Goal: Transaction & Acquisition: Purchase product/service

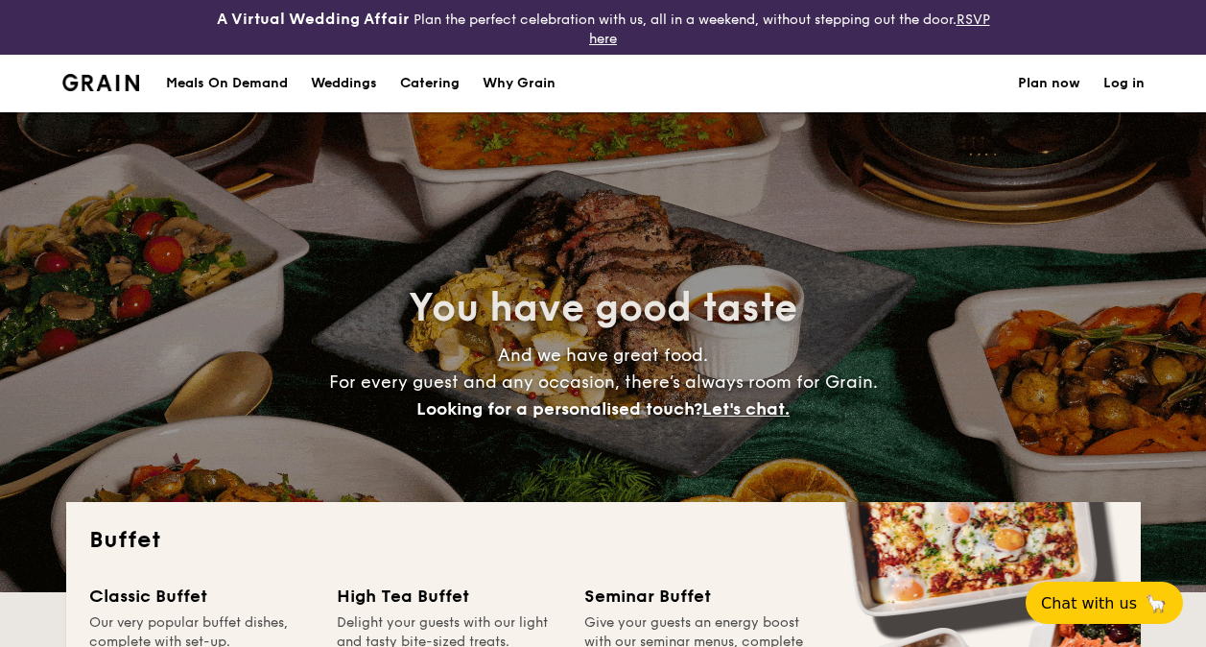
select select
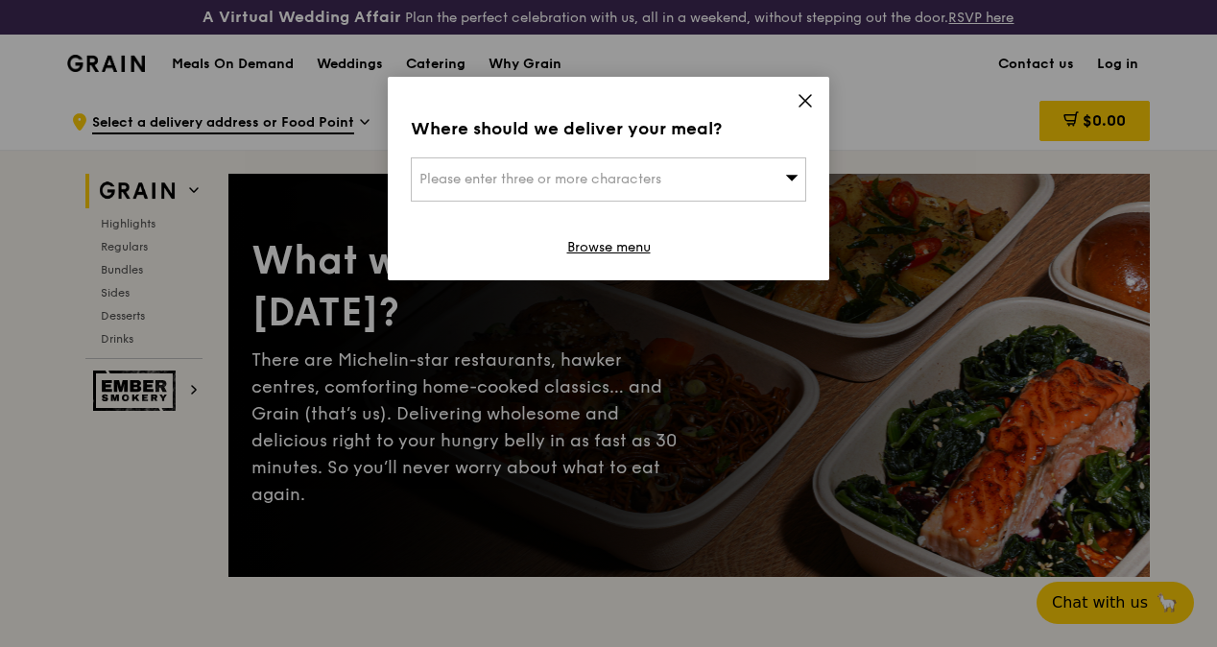
click at [547, 169] on div "Please enter three or more characters" at bounding box center [608, 179] width 395 height 44
type input "639956"
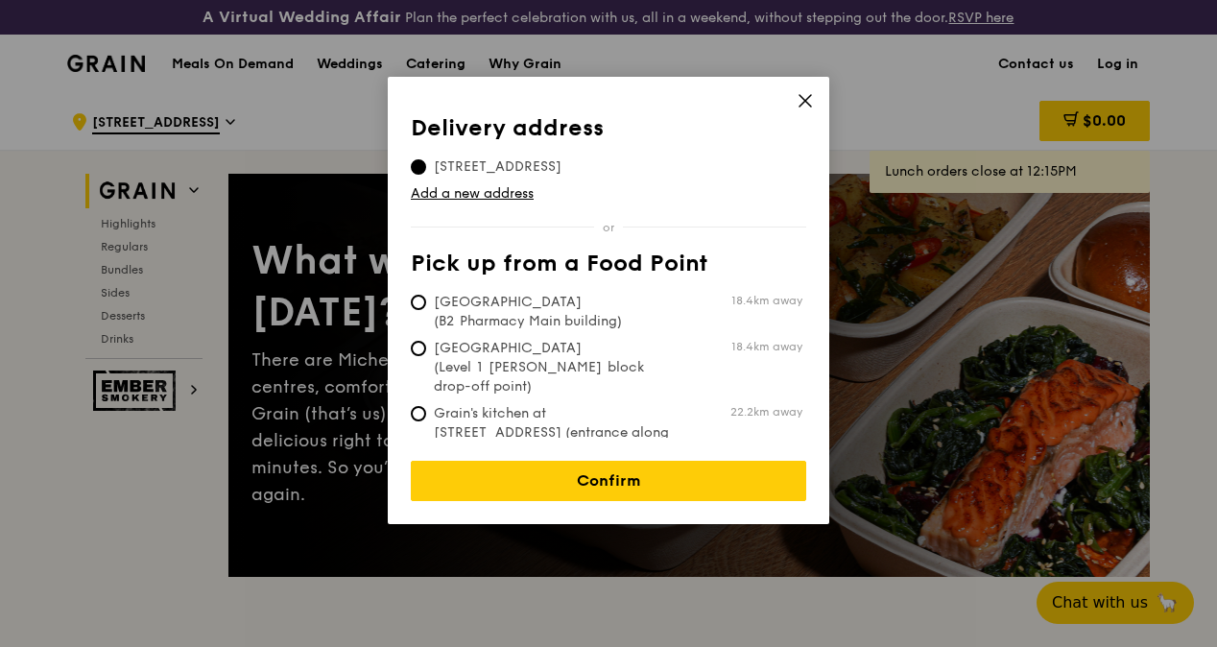
scroll to position [96, 0]
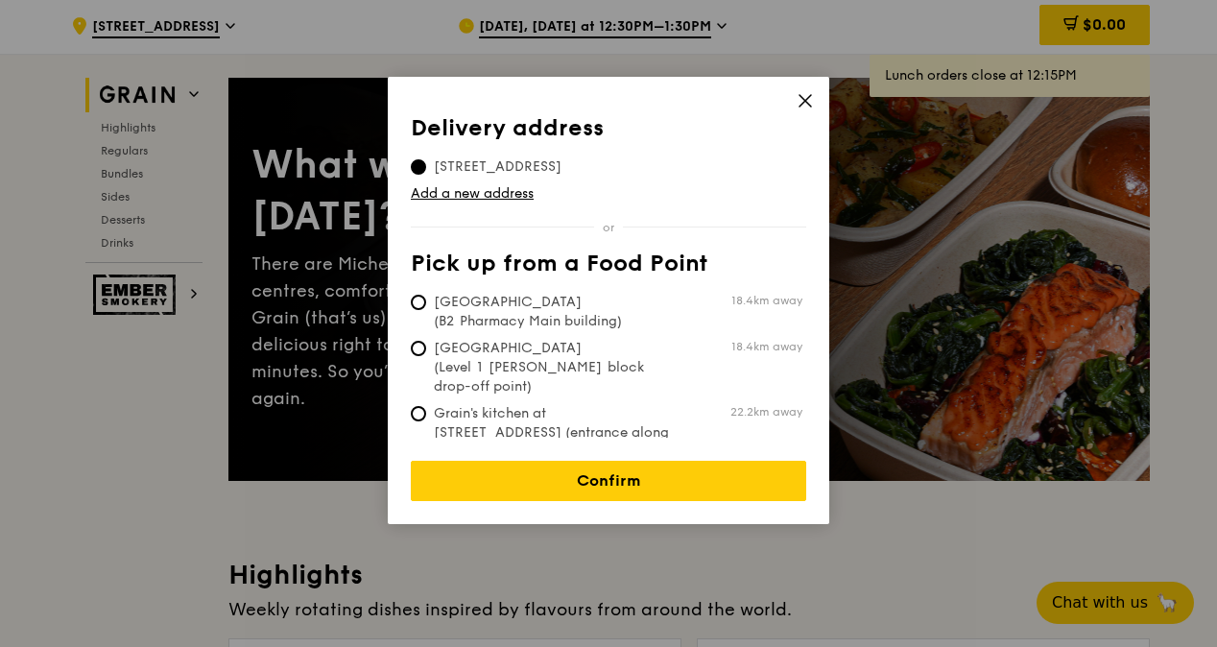
click at [807, 103] on icon at bounding box center [805, 101] width 12 height 12
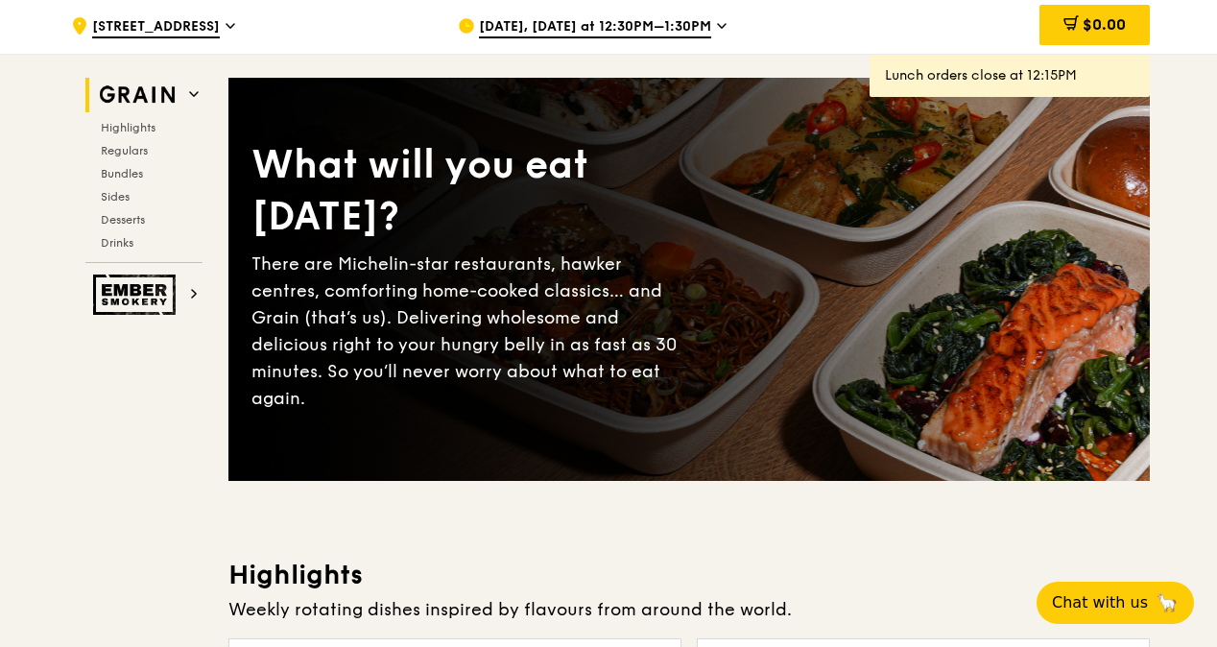
click at [566, 38] on span "Oct 10, Today at 12:30PM–1:30PM" at bounding box center [595, 27] width 232 height 21
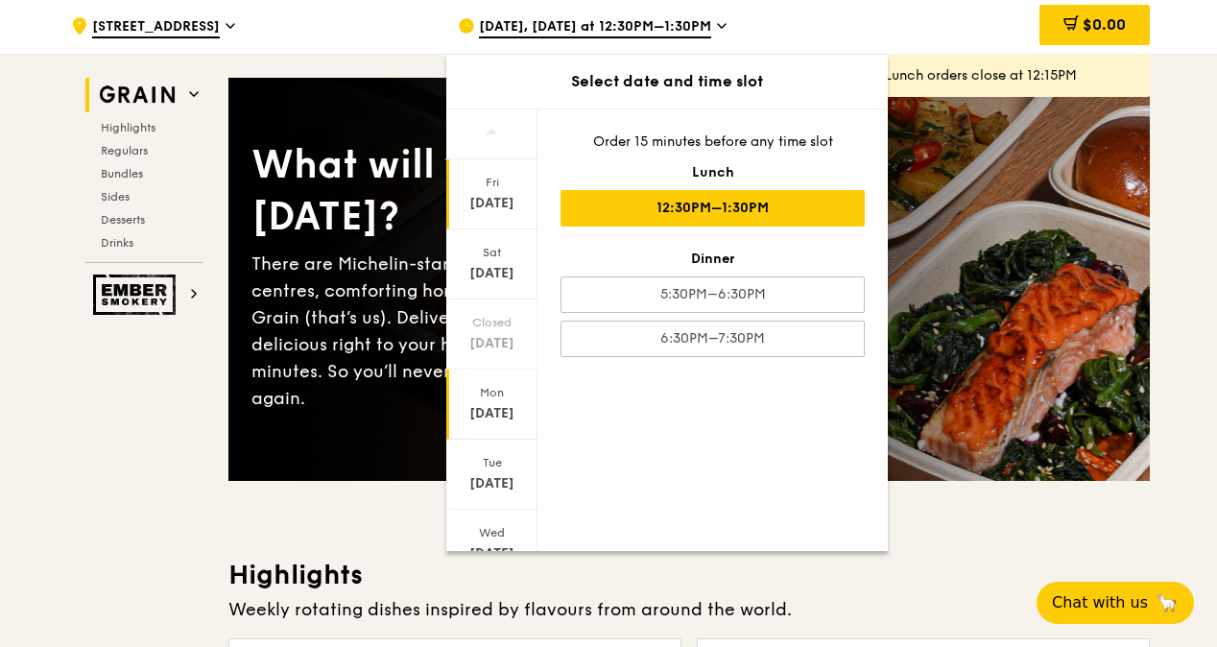
click at [493, 423] on div "Oct 13" at bounding box center [491, 413] width 85 height 19
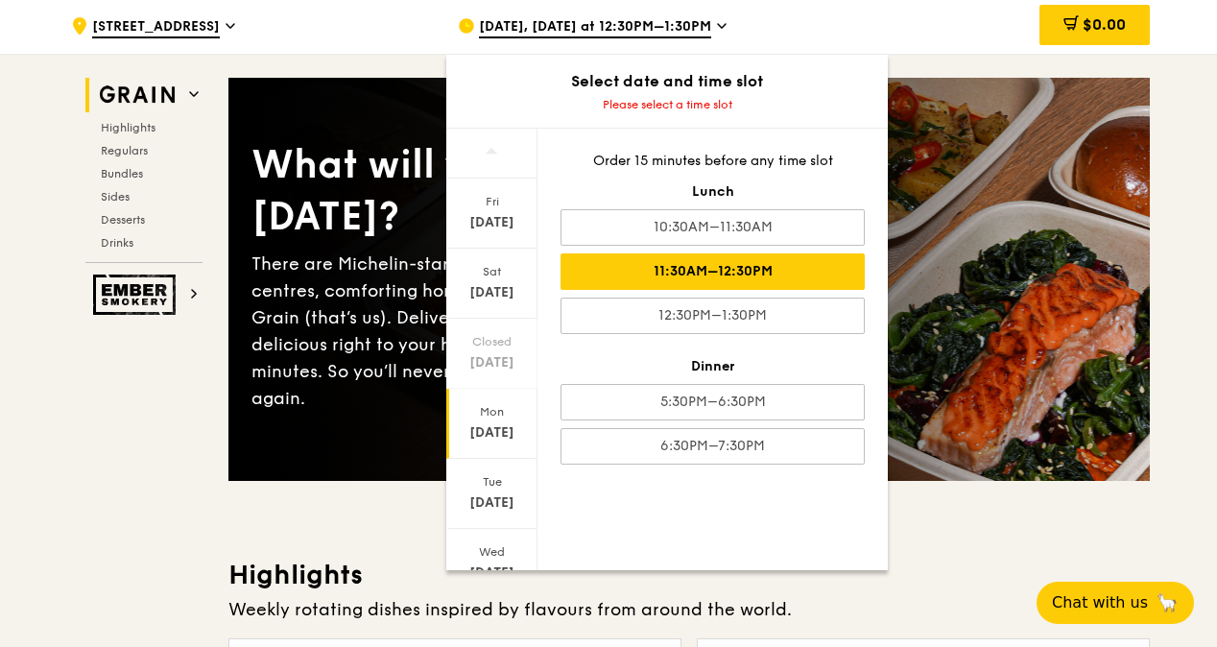
click at [643, 278] on div "11:30AM–12:30PM" at bounding box center [712, 271] width 304 height 36
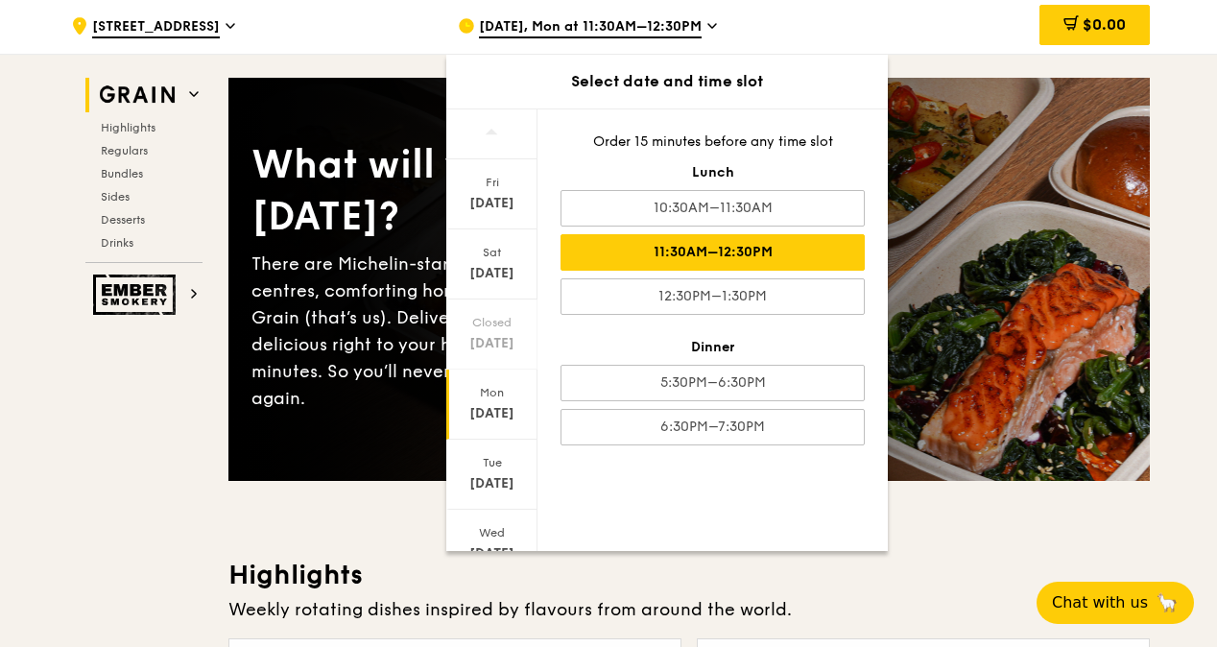
click at [797, 519] on div "Fri Oct 10 Sat Oct 11 Closed Oct 12 Mon Oct 13 Tue Oct 14 Wed Oct 15 Thu Oct 16…" at bounding box center [666, 329] width 441 height 442
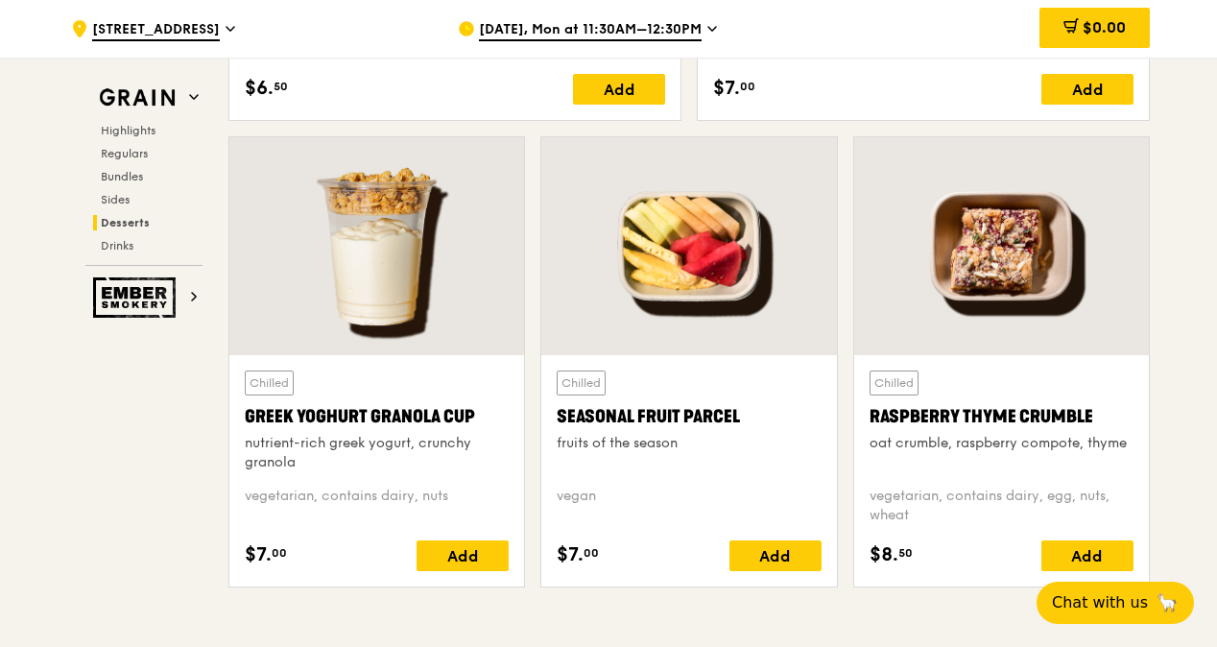
scroll to position [5758, 0]
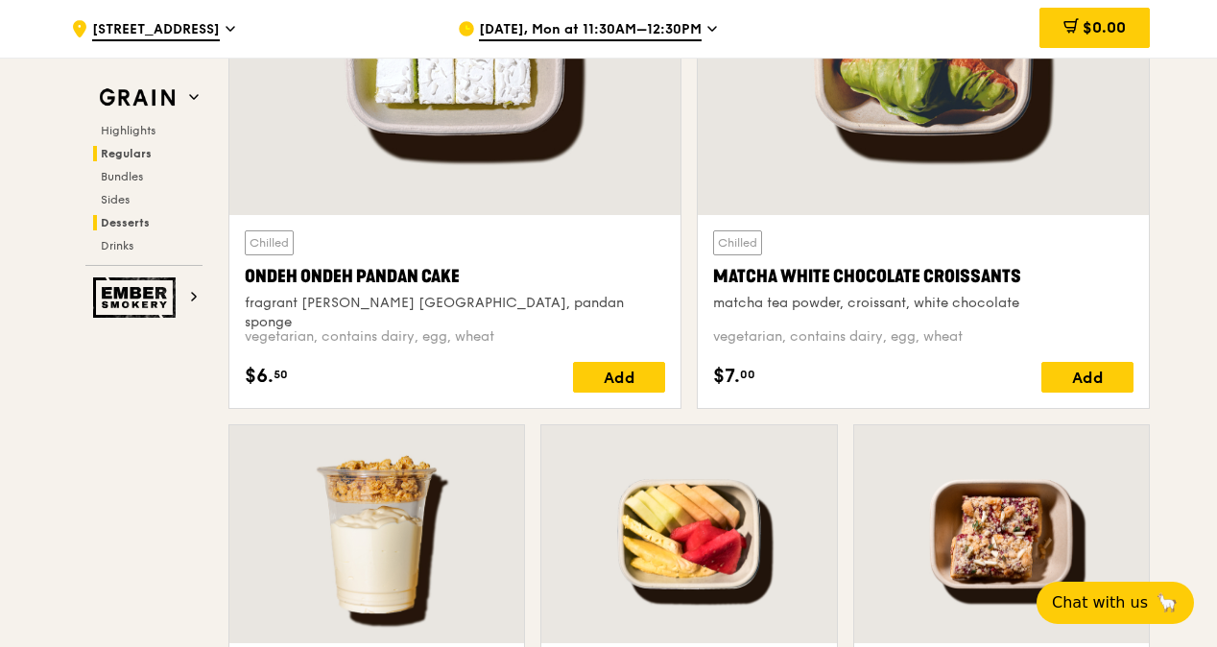
click at [146, 152] on span "Regulars" at bounding box center [126, 153] width 51 height 13
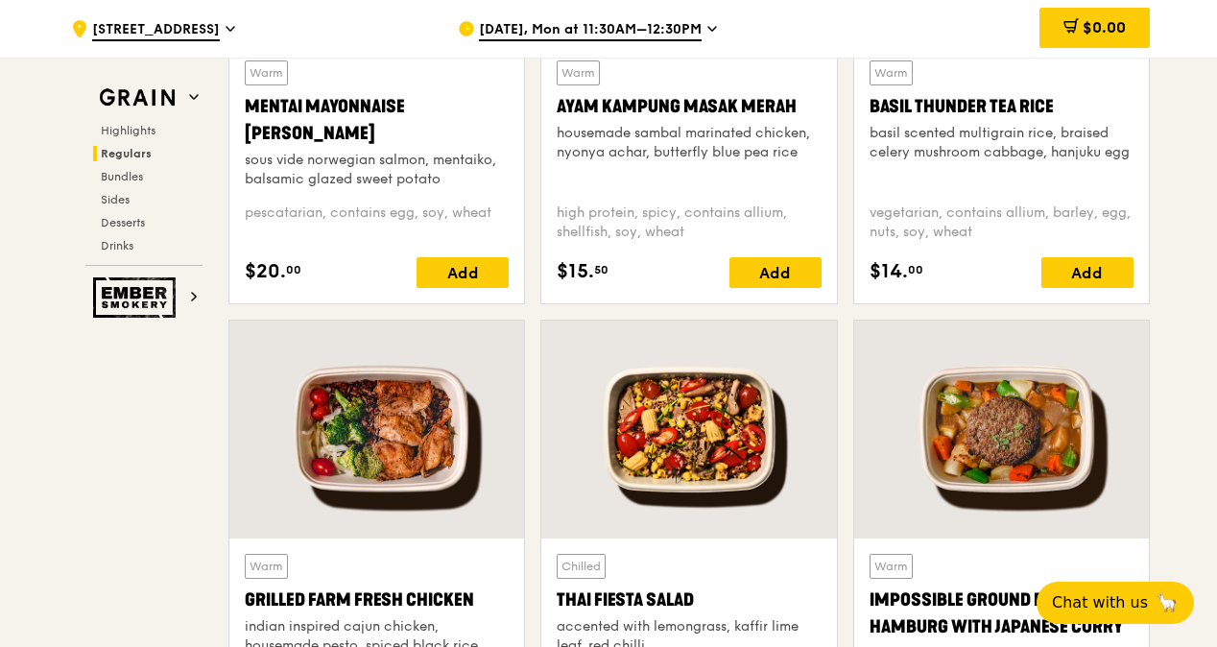
scroll to position [1580, 0]
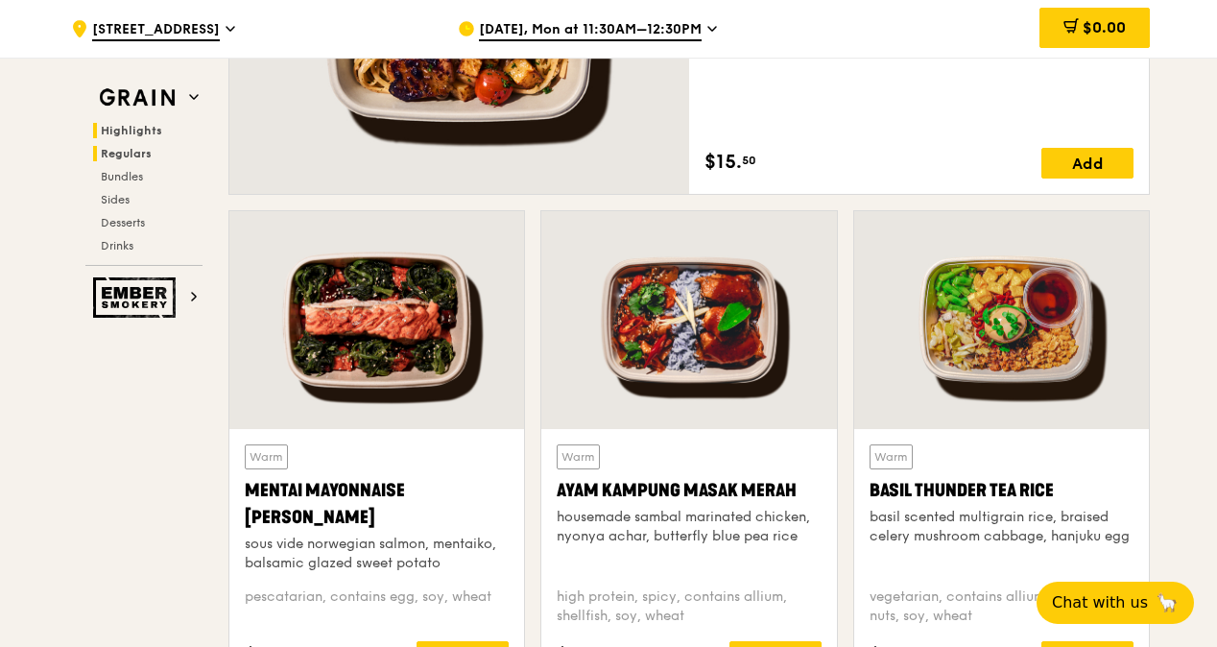
click at [140, 124] on span "Highlights" at bounding box center [131, 130] width 61 height 13
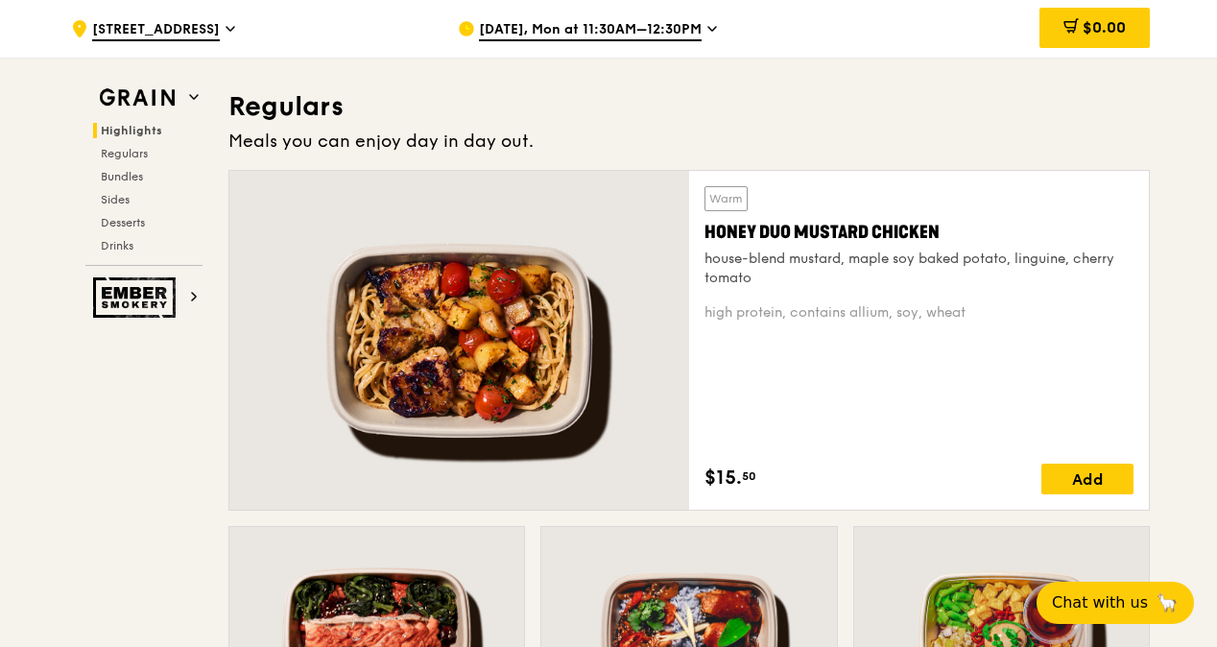
scroll to position [1360, 0]
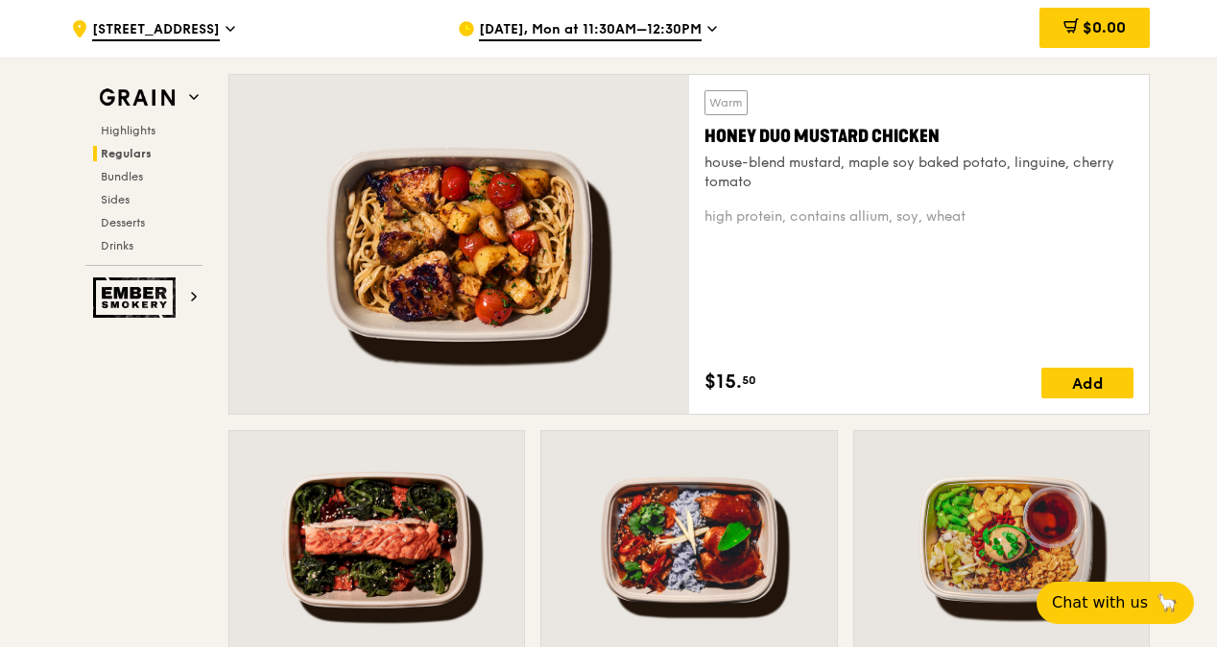
click at [205, 16] on div ".cls-1 { fill: none; stroke: #fff; stroke-linecap: round; stroke-linejoin: roun…" at bounding box center [249, 29] width 356 height 58
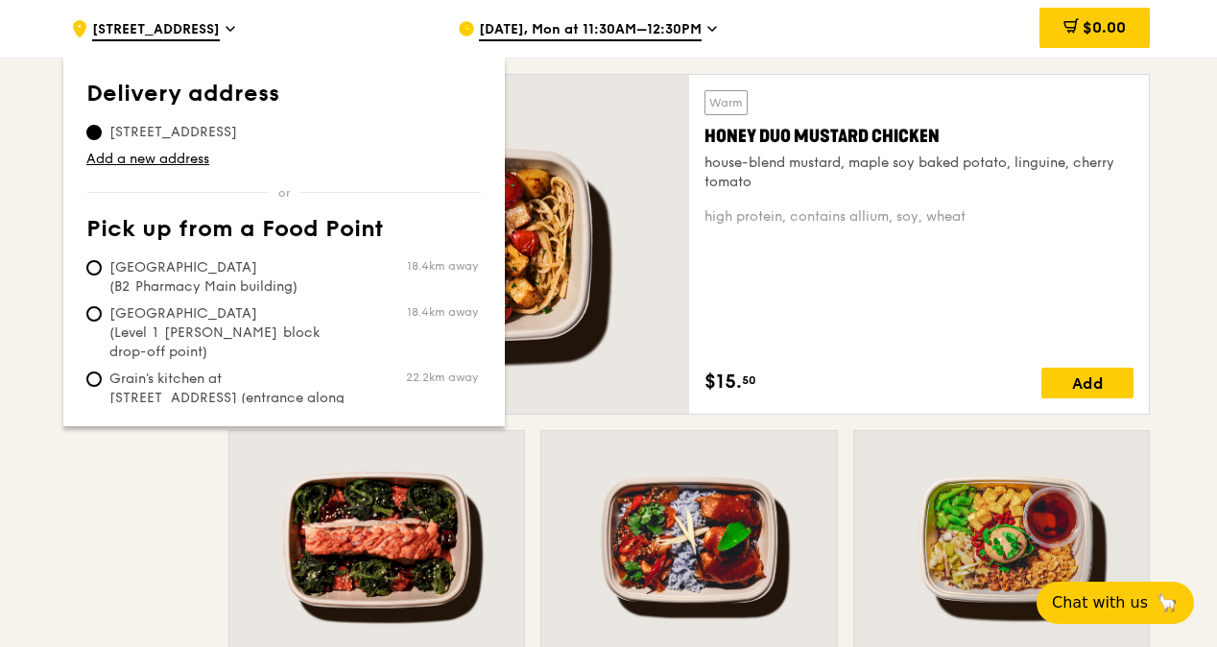
click at [131, 31] on span "6 Gek Poh Road" at bounding box center [156, 30] width 128 height 21
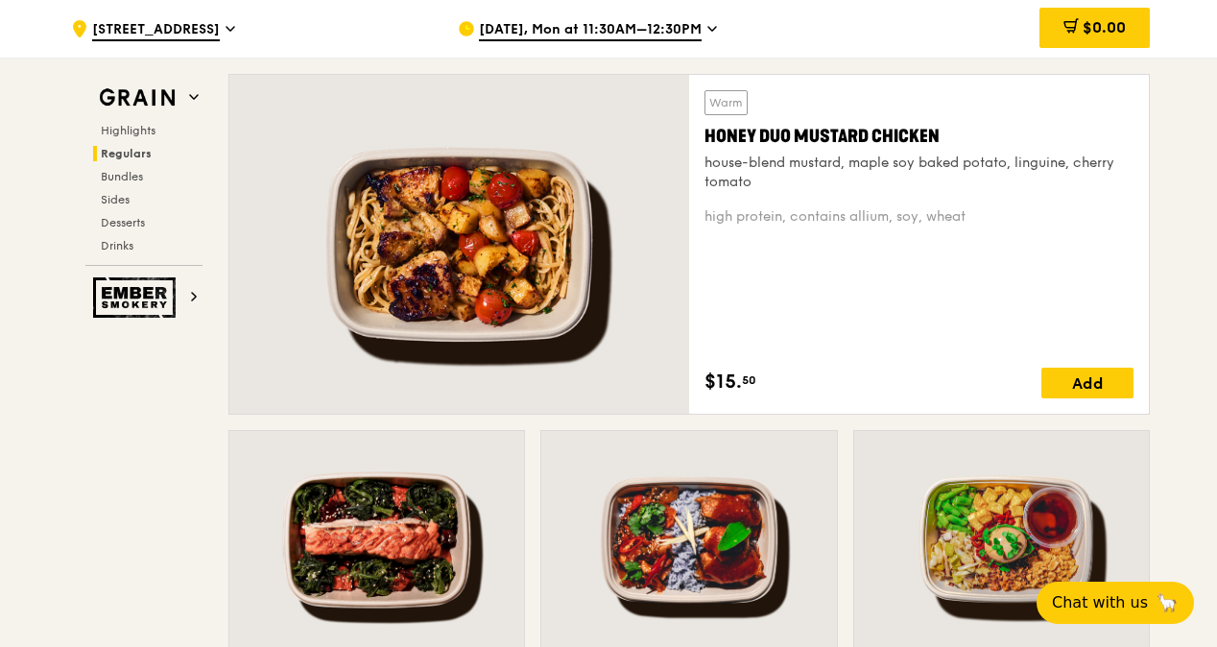
click at [131, 31] on span "6 Gek Poh Road" at bounding box center [156, 30] width 128 height 21
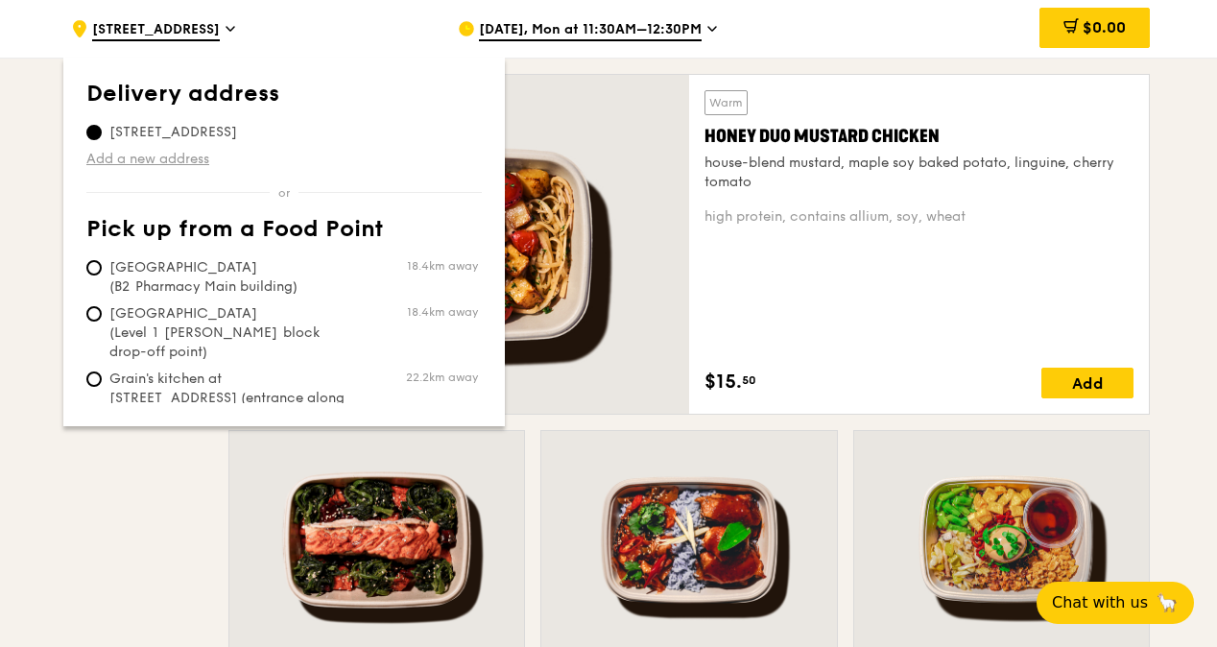
click at [147, 155] on link "Add a new address" at bounding box center [283, 159] width 395 height 19
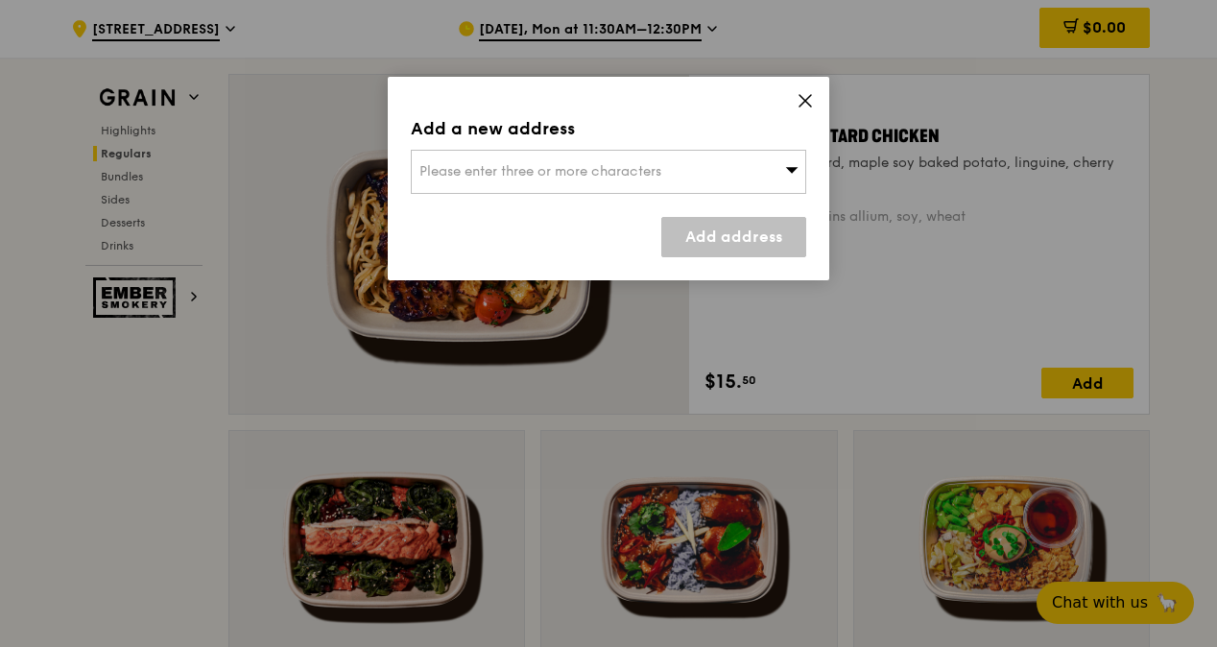
click at [493, 159] on div "Please enter three or more characters" at bounding box center [608, 172] width 395 height 44
drag, startPoint x: 493, startPoint y: 159, endPoint x: 446, endPoint y: 171, distance: 48.4
click at [446, 171] on input "search" at bounding box center [608, 172] width 393 height 42
type input "N"
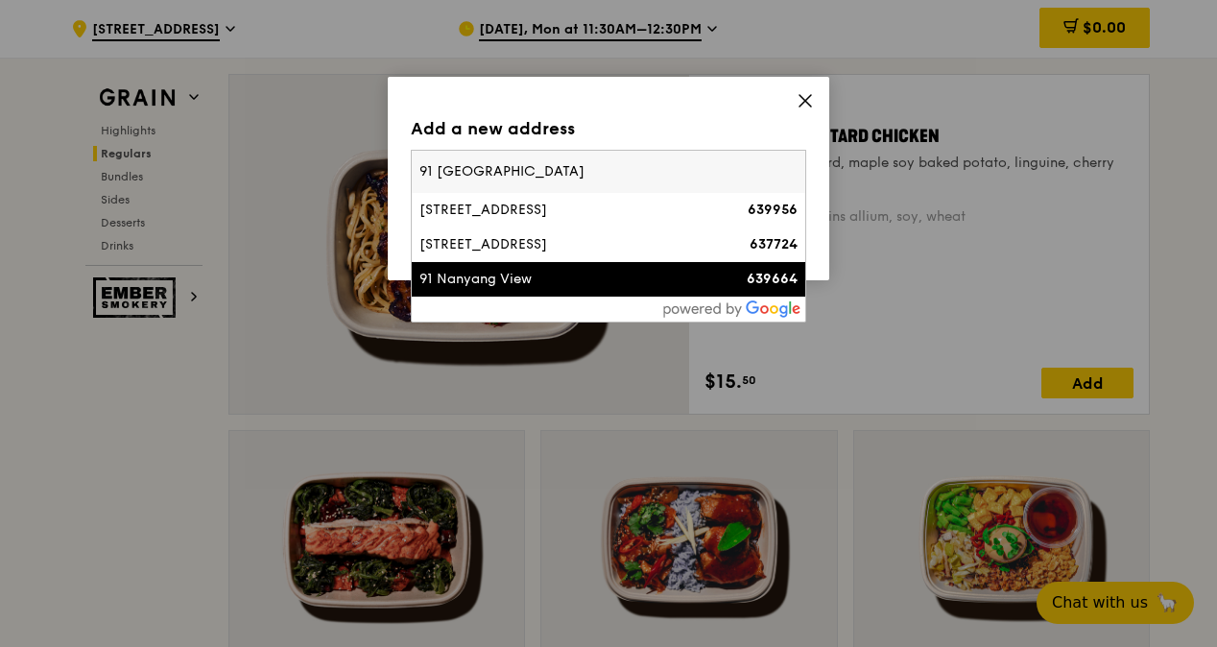
type input "91 Nanyang"
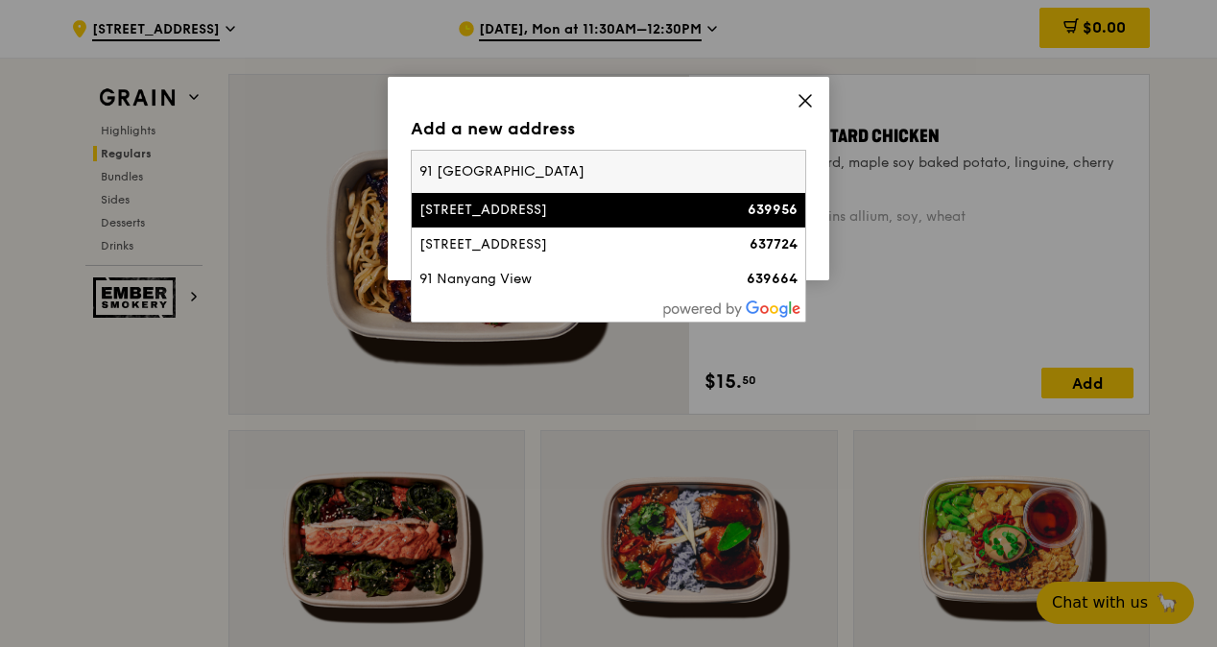
drag, startPoint x: 545, startPoint y: 159, endPoint x: 342, endPoint y: 155, distance: 203.5
click at [342, 155] on div "Add a new address Please enter three or more characters 91 Nanyang 91 Nanyang A…" at bounding box center [608, 323] width 1217 height 647
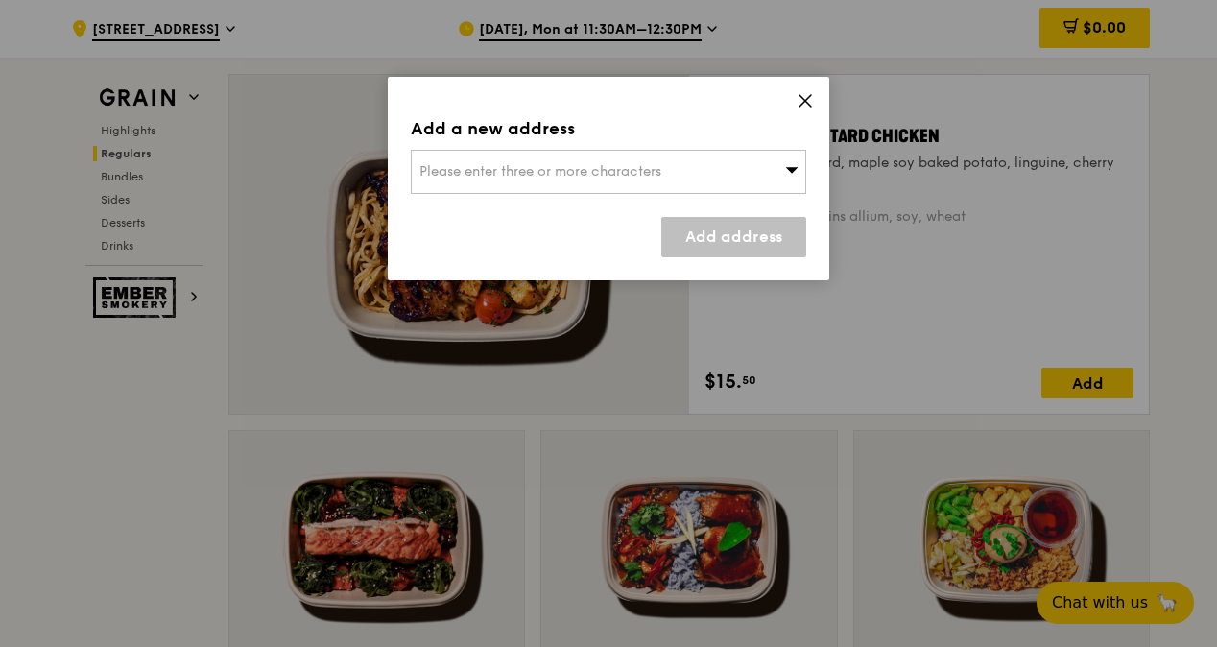
click at [516, 165] on span "Please enter three or more characters" at bounding box center [540, 171] width 242 height 16
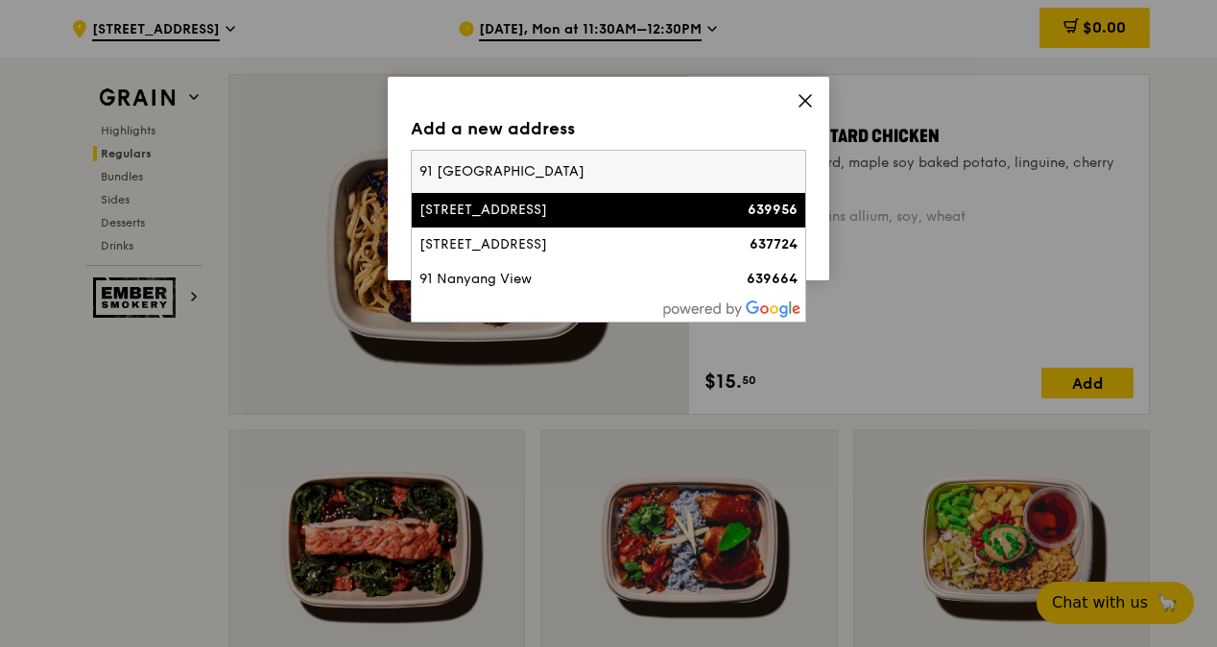
type input "91 Nanyang 91 Nanyang Avenue, Singapore 639956"
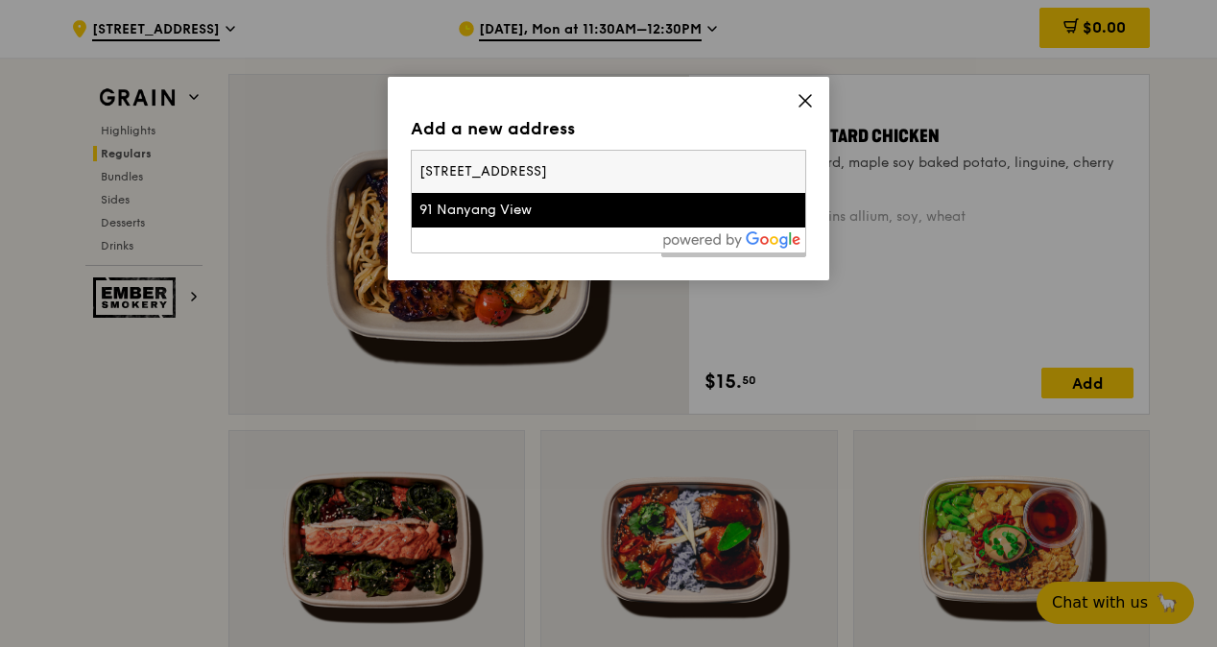
drag, startPoint x: 501, startPoint y: 166, endPoint x: 384, endPoint y: 166, distance: 117.1
click at [384, 166] on div "Add a new address Please enter three or more characters 91 Nanyang 91 Nanyang A…" at bounding box center [608, 323] width 1217 height 647
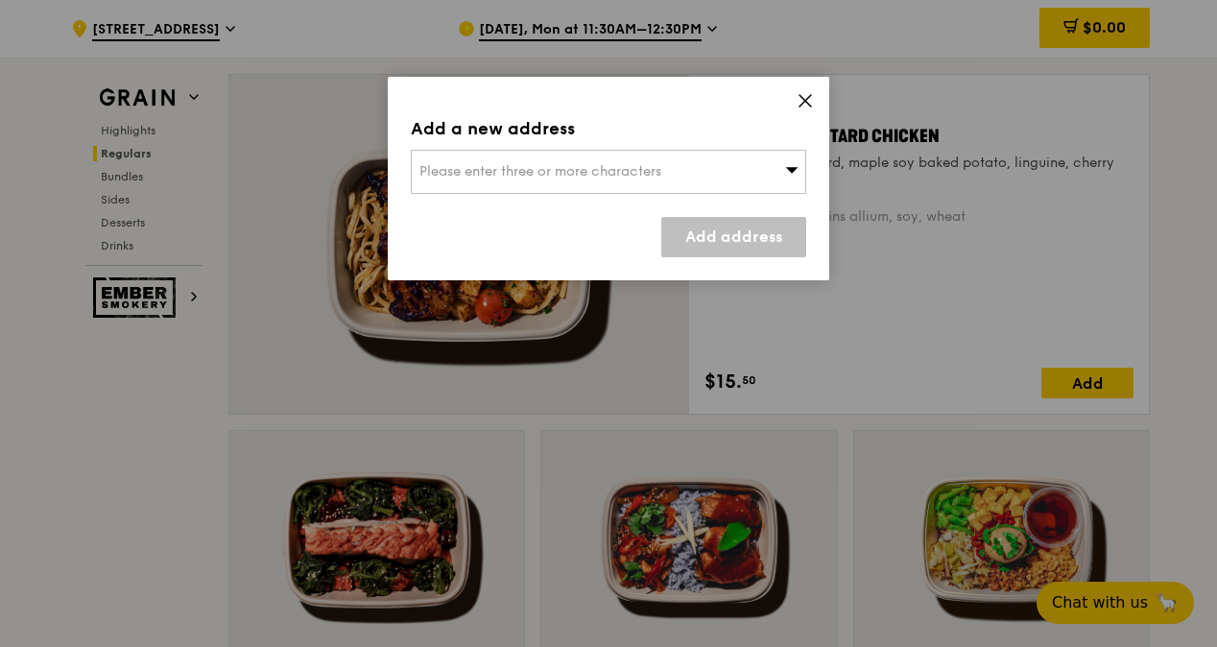
click at [494, 167] on span "Please enter three or more characters" at bounding box center [540, 171] width 242 height 16
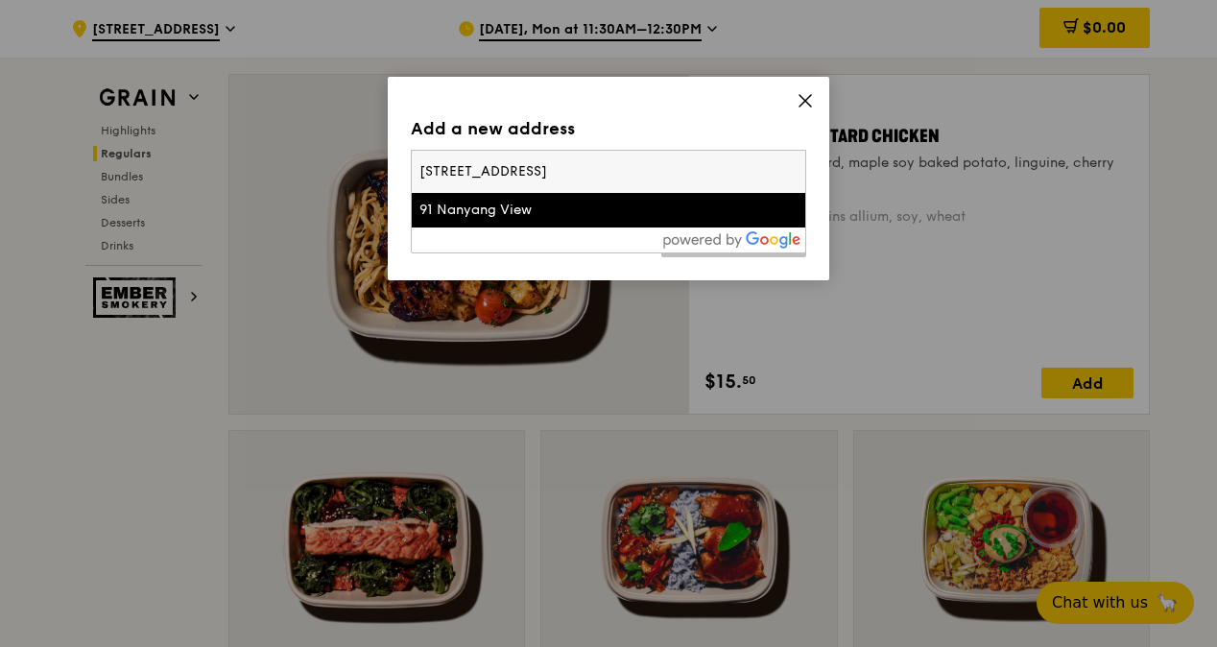
click at [797, 174] on input "91 Nanyang 91 Nanyang Avenue, Singapore 639956" at bounding box center [608, 172] width 393 height 42
click at [791, 171] on input "91 Nanyang 91 Nanyang Avenue, Singapore 639956" at bounding box center [608, 172] width 393 height 42
click at [706, 171] on input "search" at bounding box center [608, 172] width 393 height 42
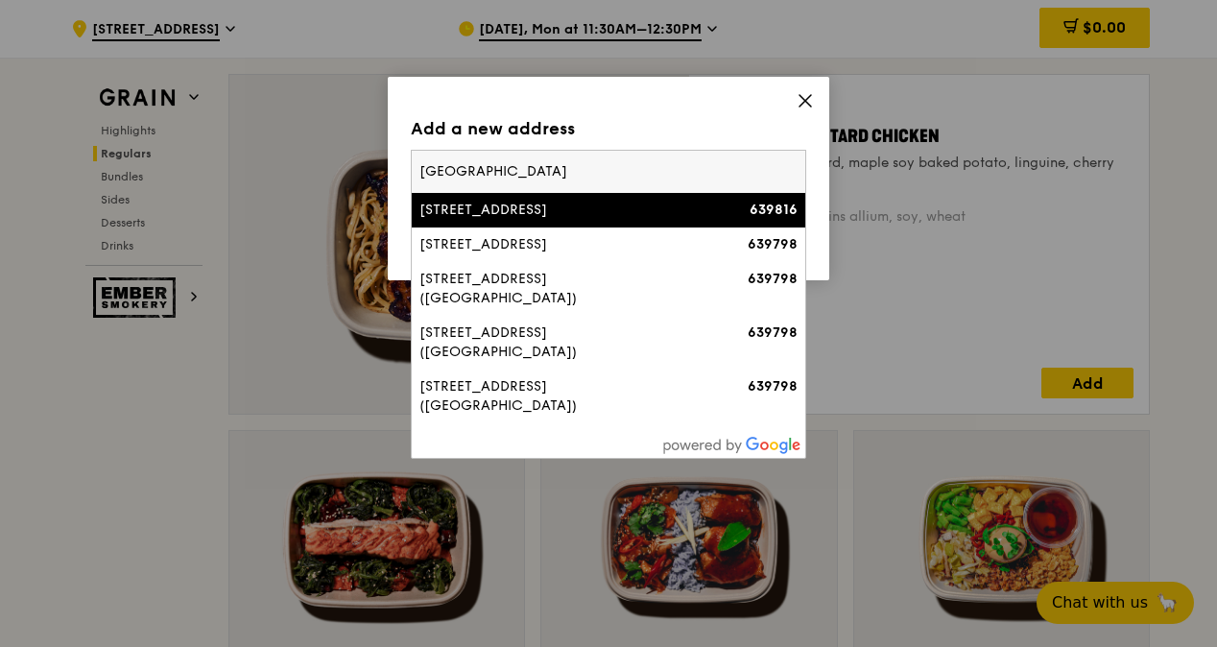
click at [425, 169] on input "Nanyang Avenue" at bounding box center [608, 172] width 393 height 42
type input "91 Nanyang Avenue"
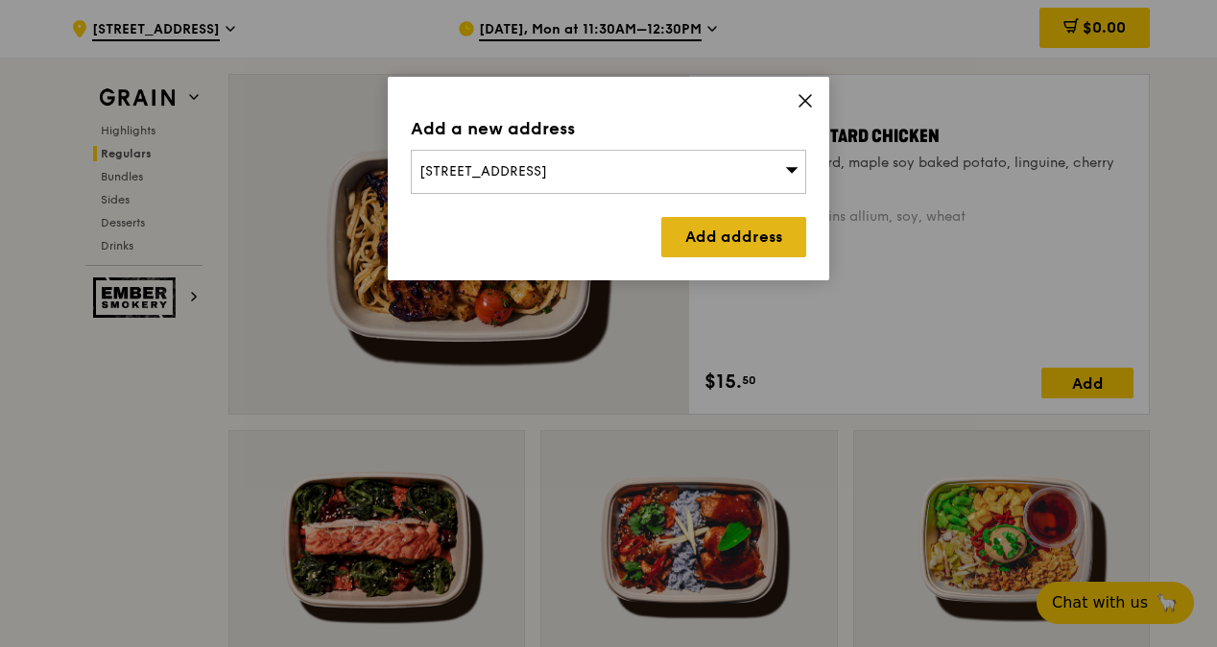
click at [750, 252] on link "Add address" at bounding box center [733, 237] width 145 height 40
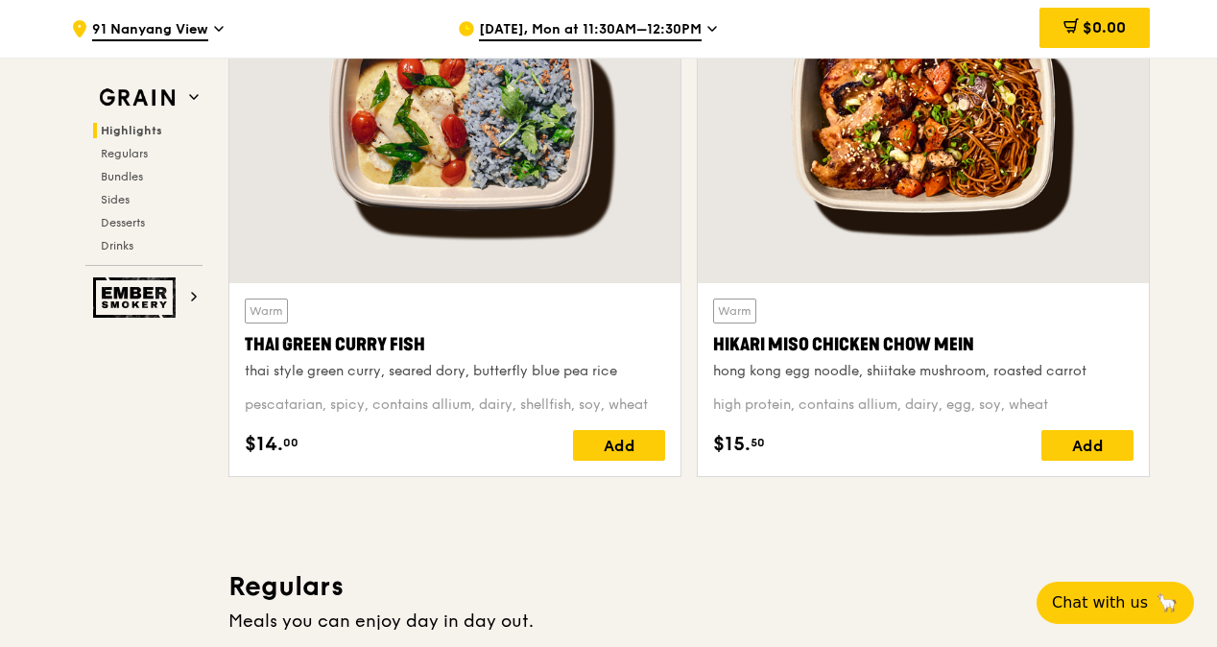
scroll to position [688, 0]
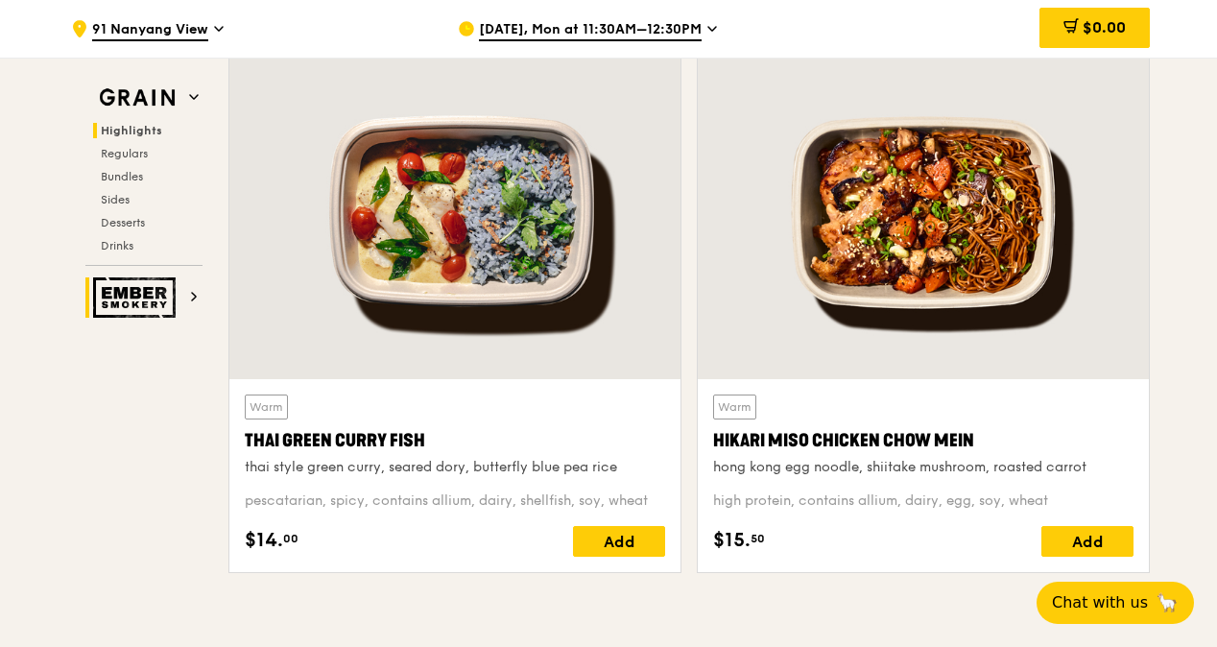
click at [196, 292] on icon at bounding box center [194, 297] width 10 height 10
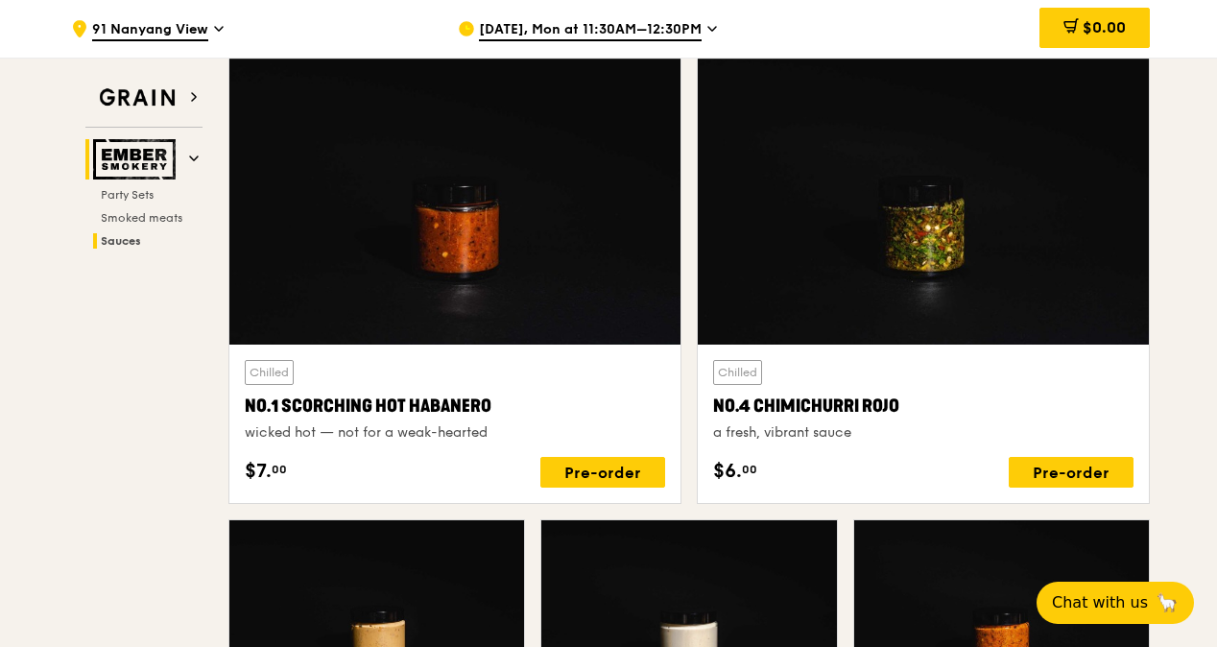
scroll to position [2224, 0]
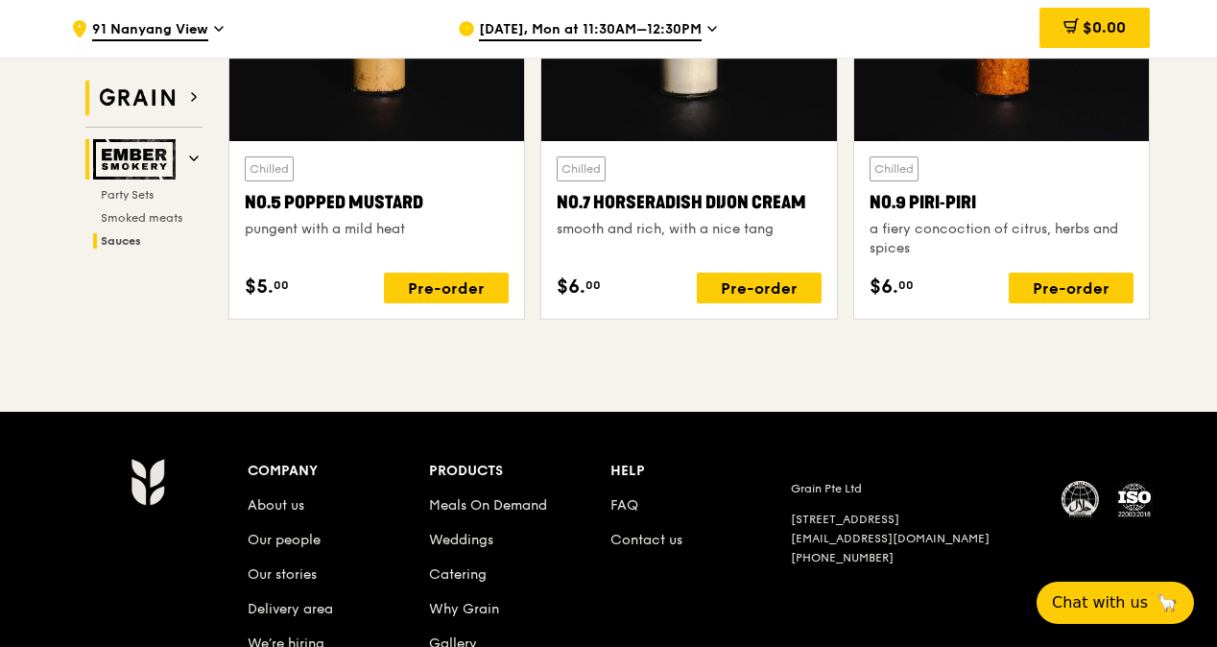
click at [163, 98] on img at bounding box center [137, 98] width 88 height 35
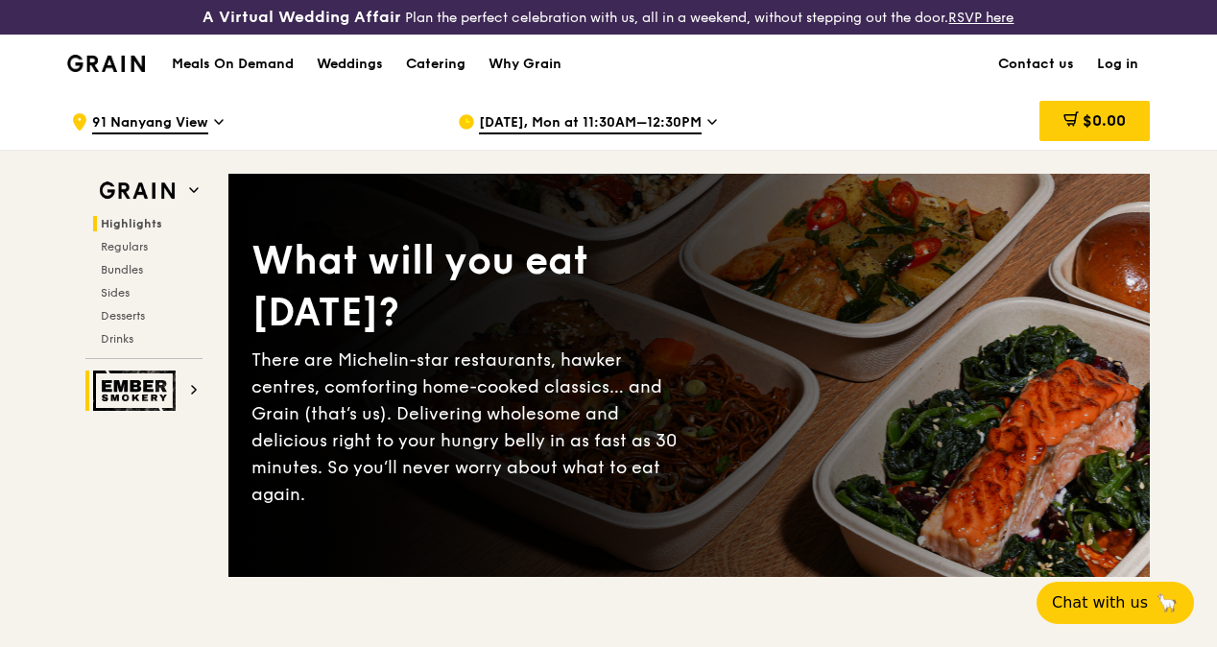
click at [268, 74] on h1 "Meals On Demand" at bounding box center [233, 64] width 122 height 19
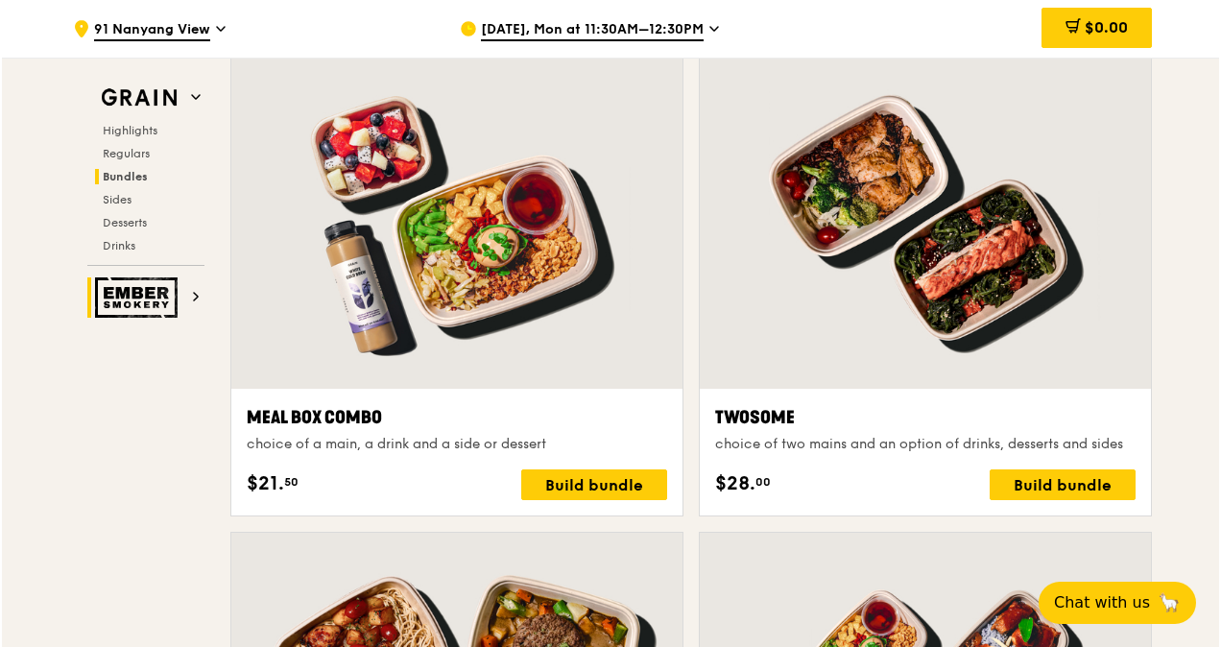
scroll to position [2975, 0]
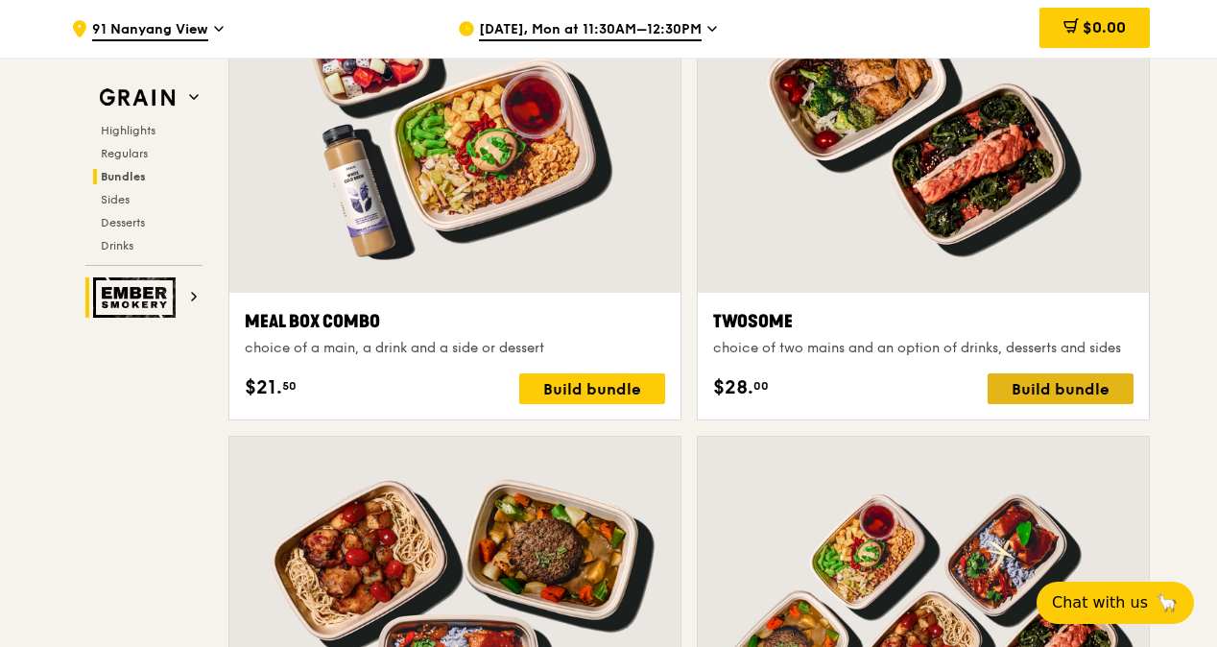
click at [1091, 391] on div "Build bundle" at bounding box center [1060, 388] width 146 height 31
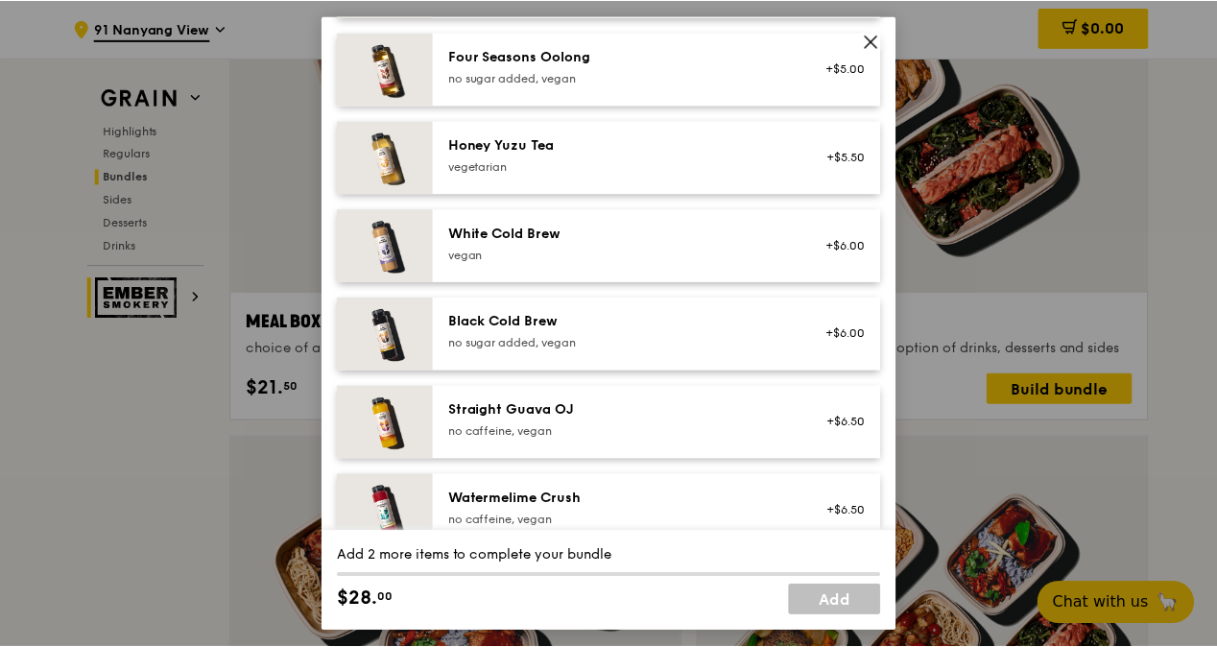
scroll to position [2349, 0]
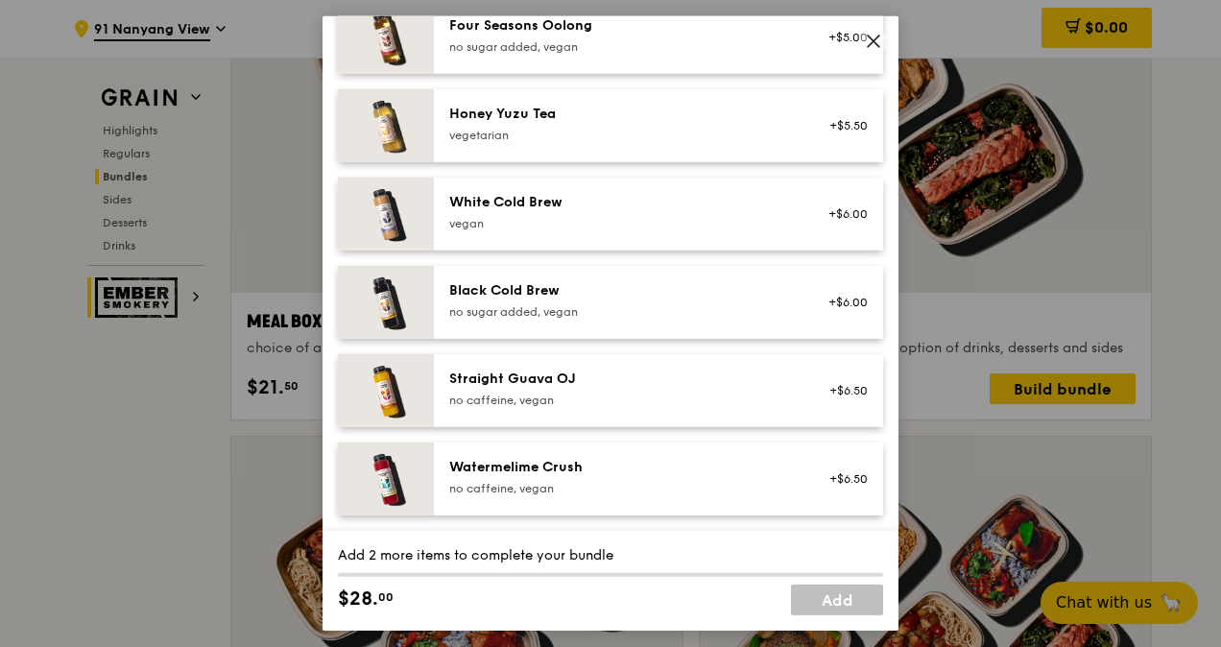
click at [876, 36] on icon at bounding box center [873, 41] width 17 height 17
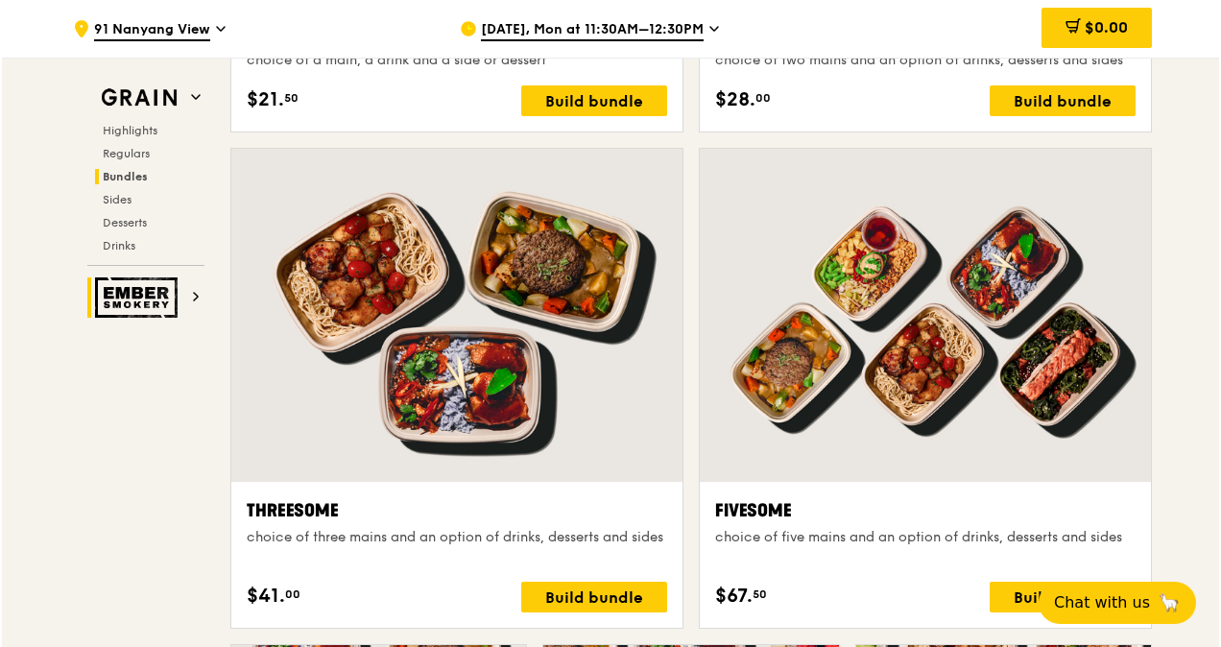
scroll to position [3359, 0]
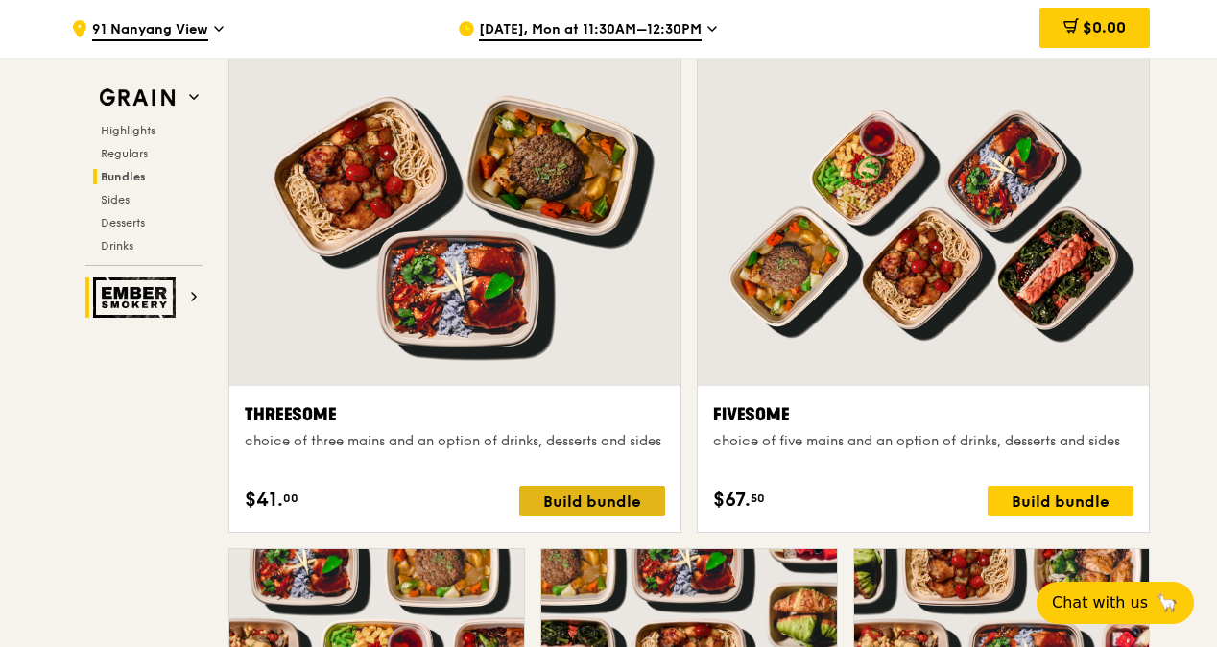
click at [633, 511] on div "Build bundle" at bounding box center [592, 501] width 146 height 31
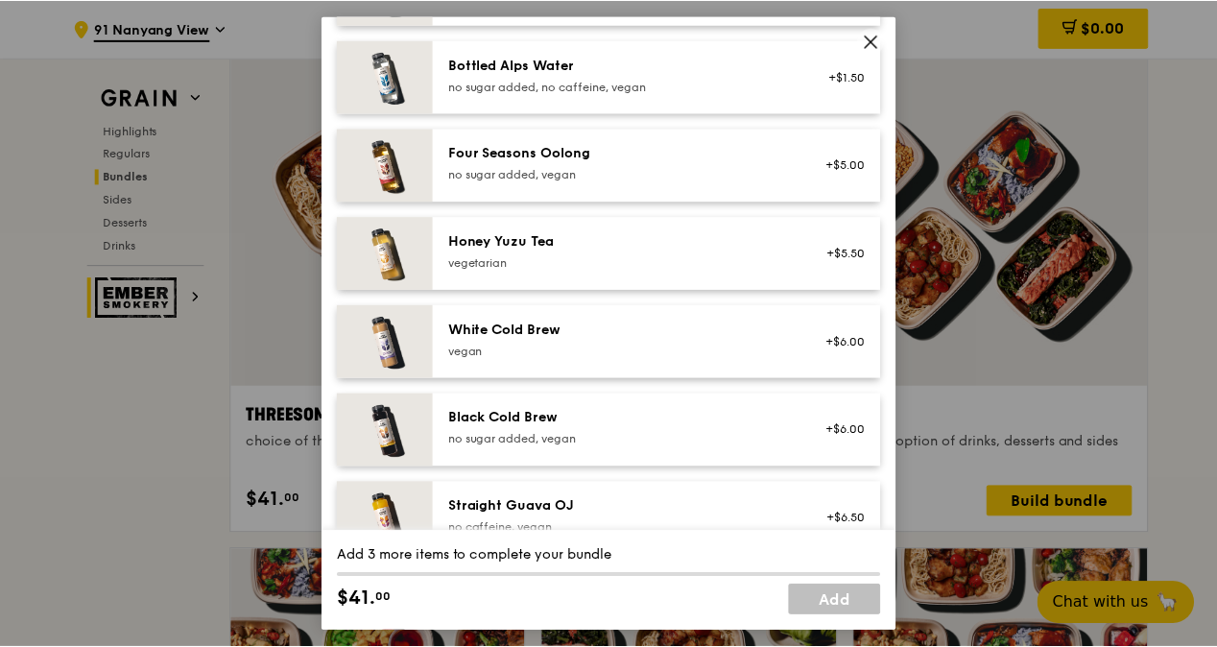
scroll to position [2349, 0]
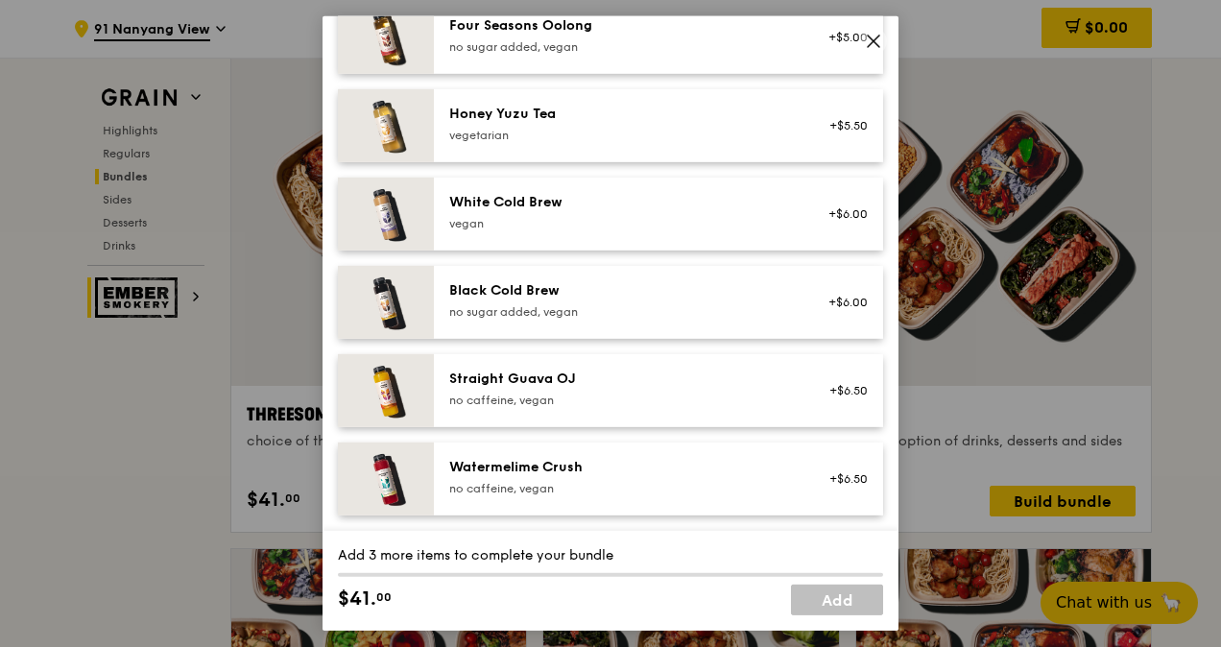
click at [871, 35] on icon at bounding box center [873, 41] width 17 height 17
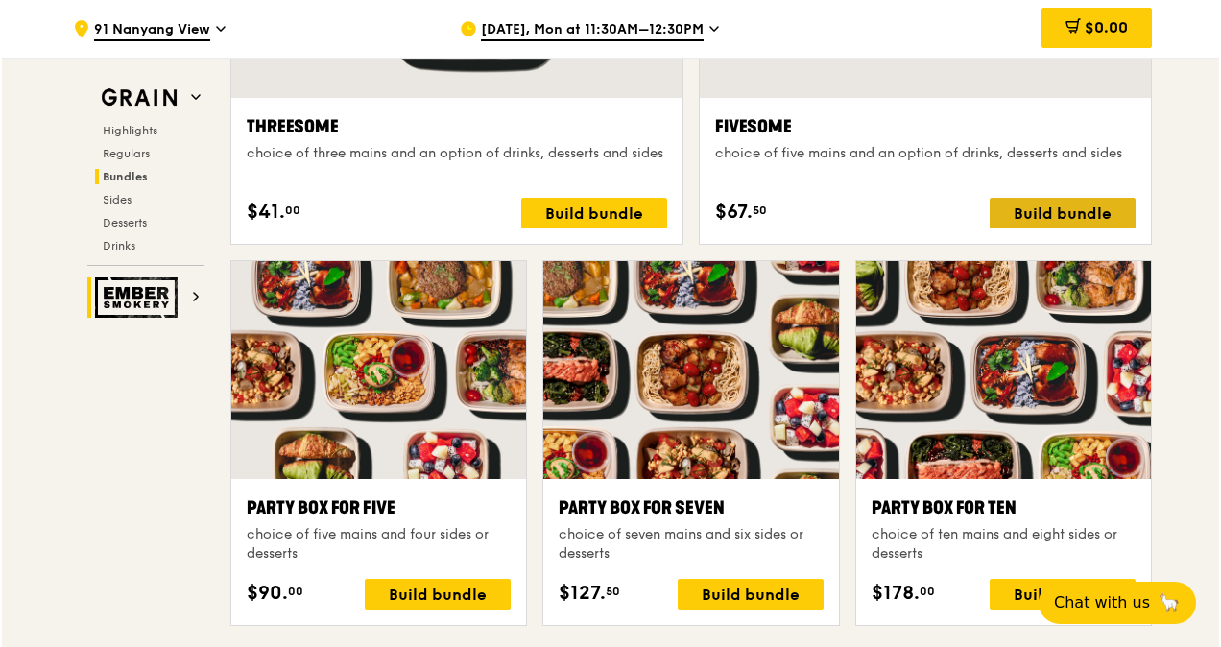
scroll to position [3743, 0]
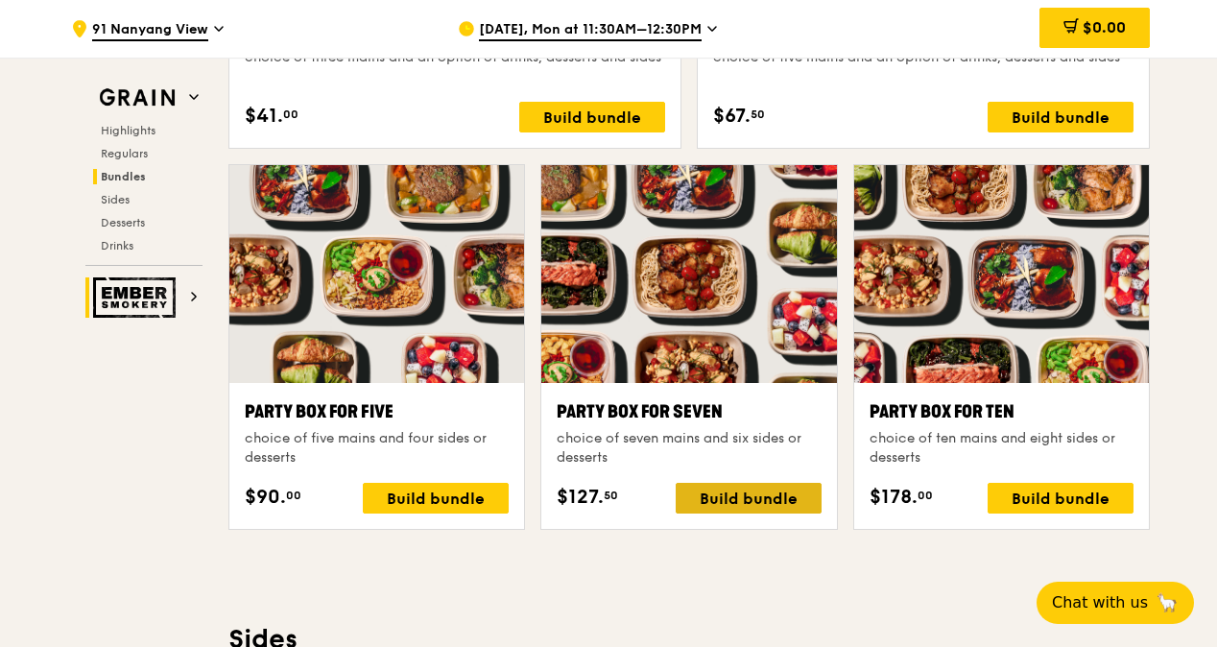
click at [769, 501] on div "Build bundle" at bounding box center [749, 498] width 146 height 31
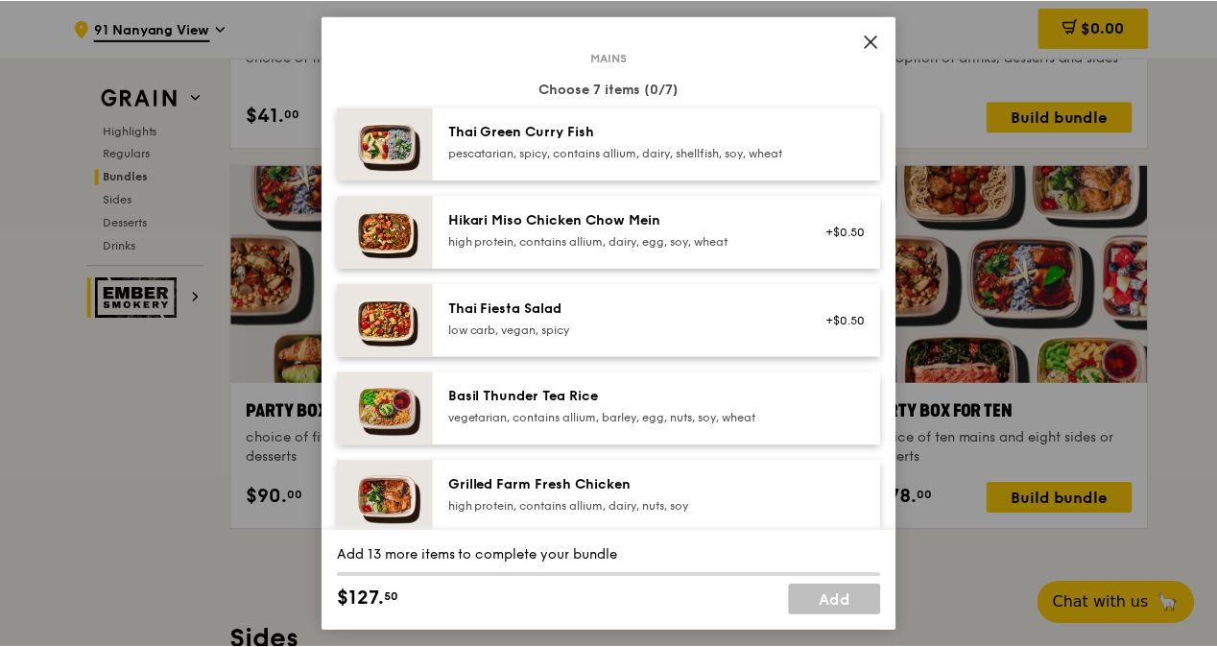
scroll to position [0, 0]
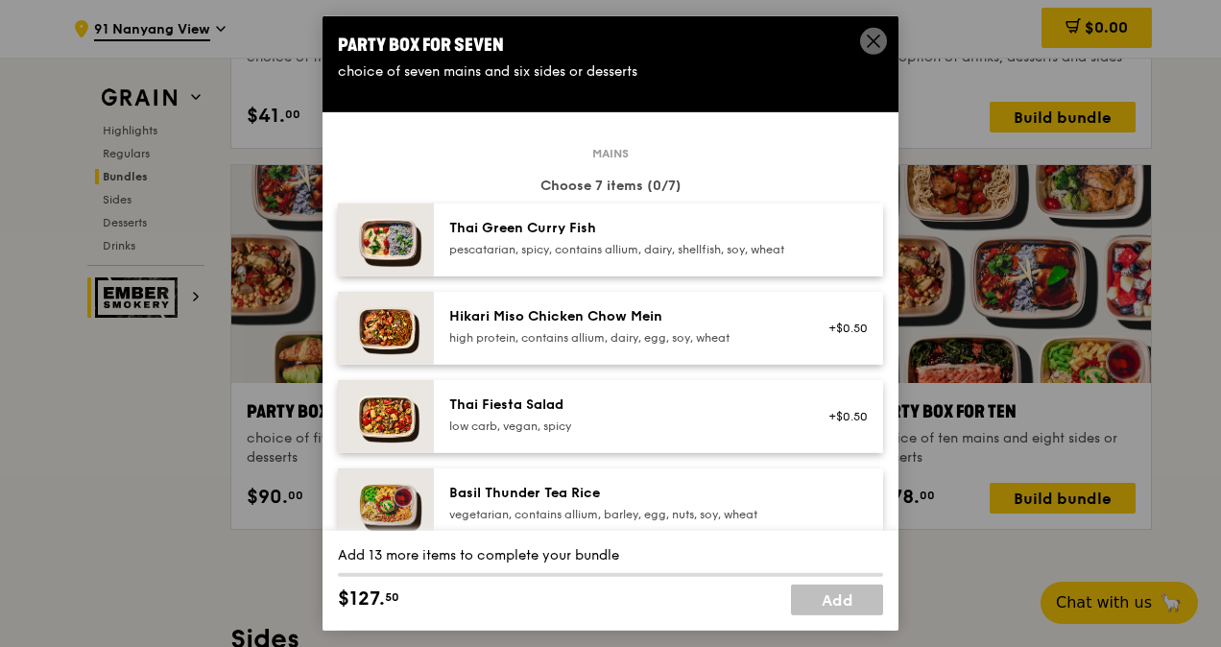
click at [869, 34] on icon at bounding box center [873, 41] width 17 height 17
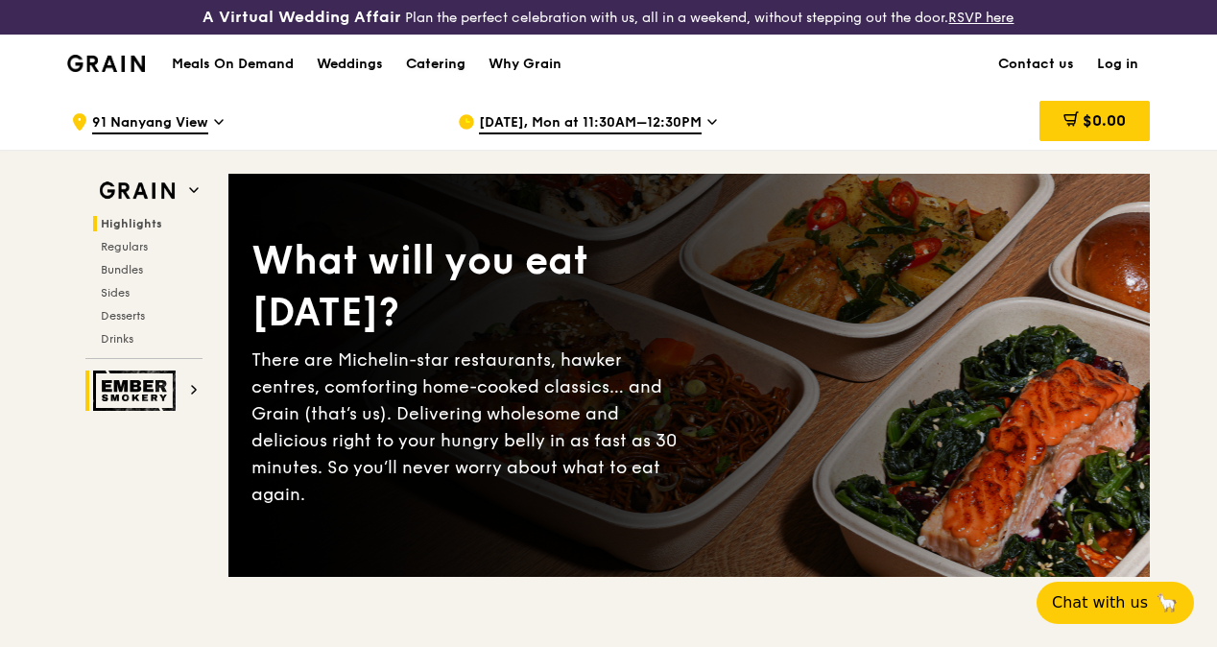
click at [407, 73] on div "Catering" at bounding box center [435, 65] width 59 height 58
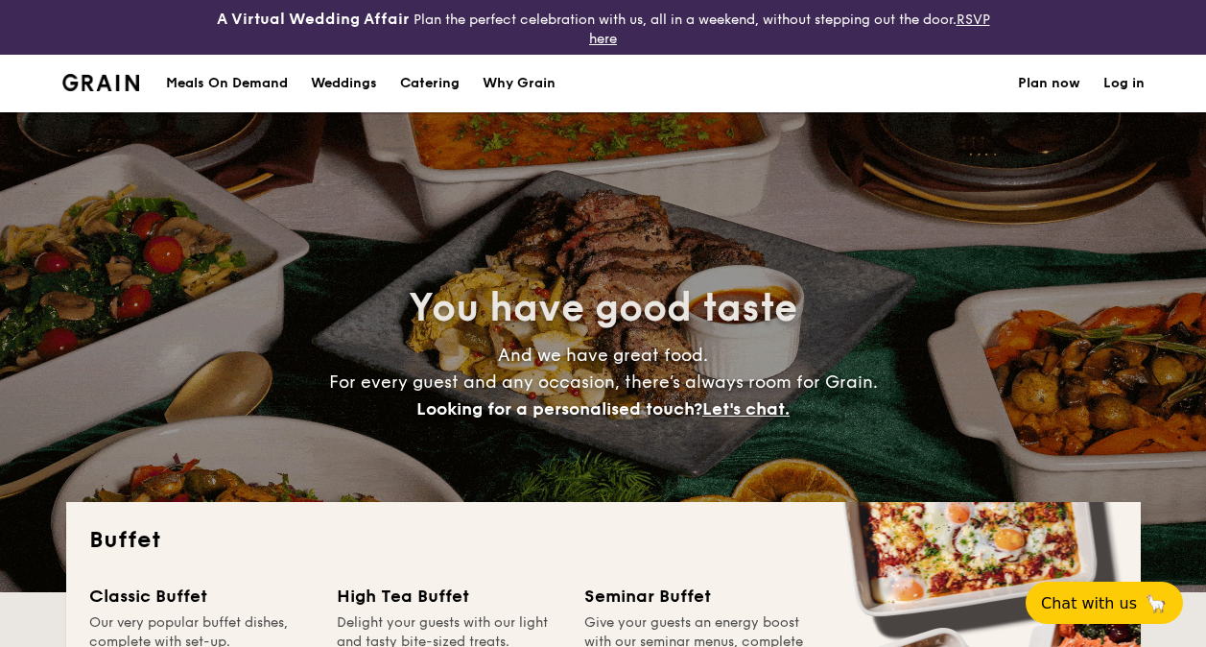
select select
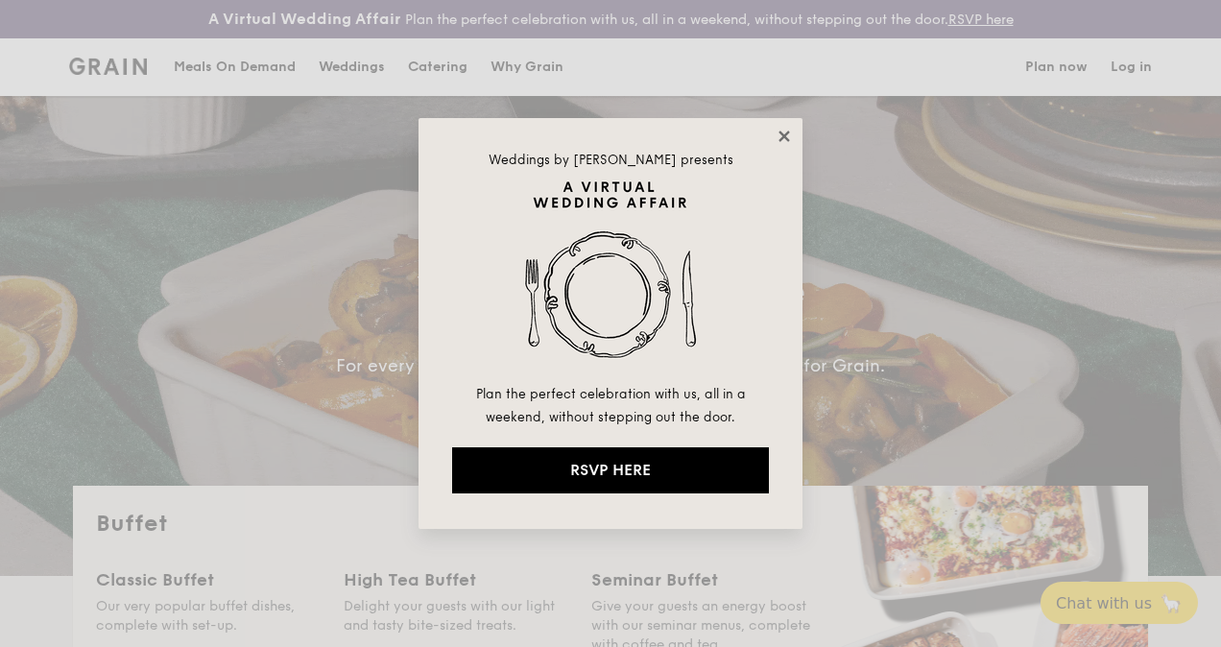
click at [787, 134] on icon at bounding box center [783, 136] width 11 height 11
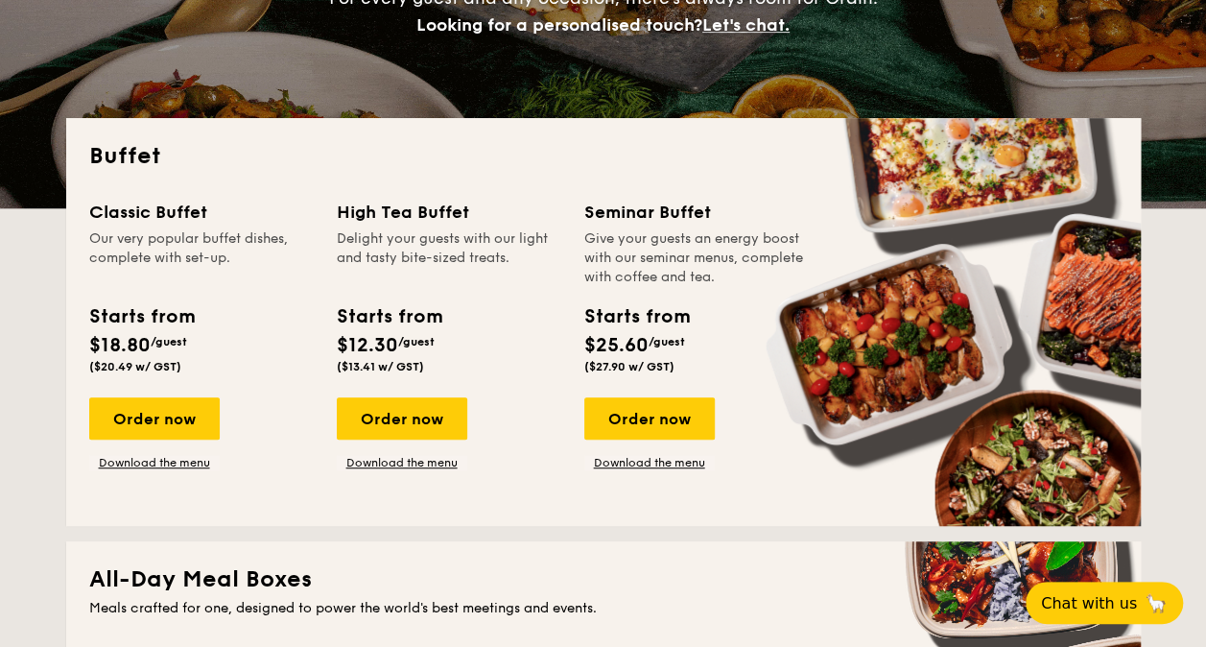
scroll to position [480, 0]
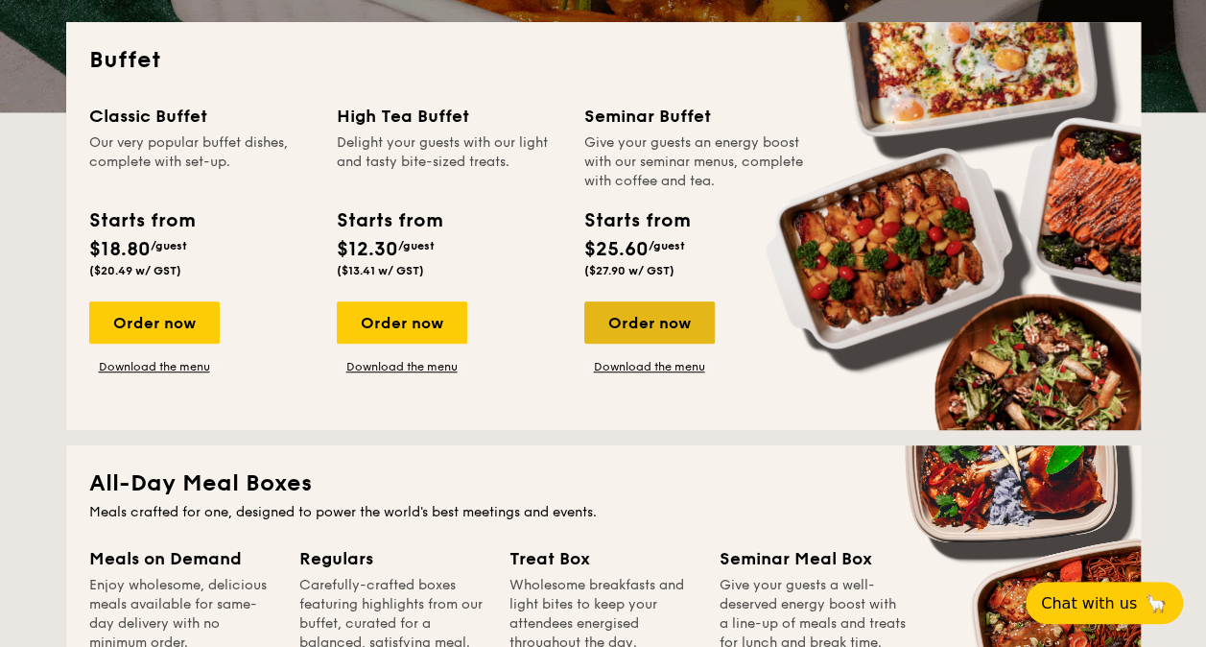
click at [678, 314] on div "Order now" at bounding box center [649, 322] width 131 height 42
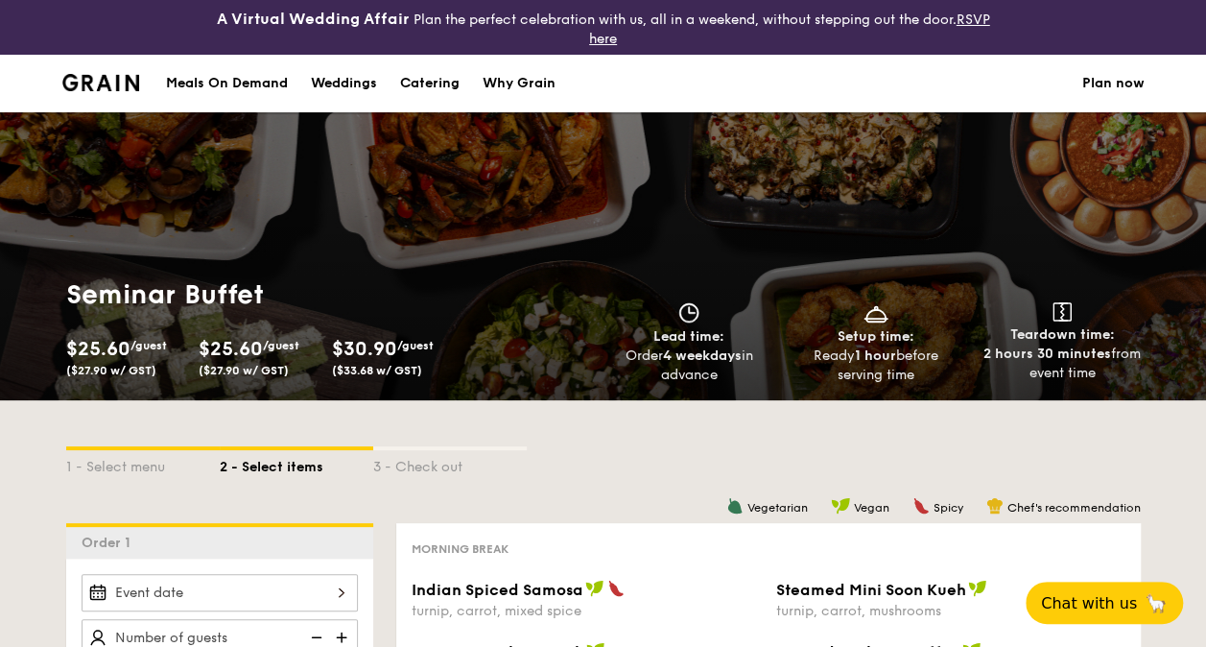
click at [112, 90] on li at bounding box center [108, 84] width 93 height 58
click at [222, 92] on div "Meals On Demand" at bounding box center [227, 84] width 122 height 58
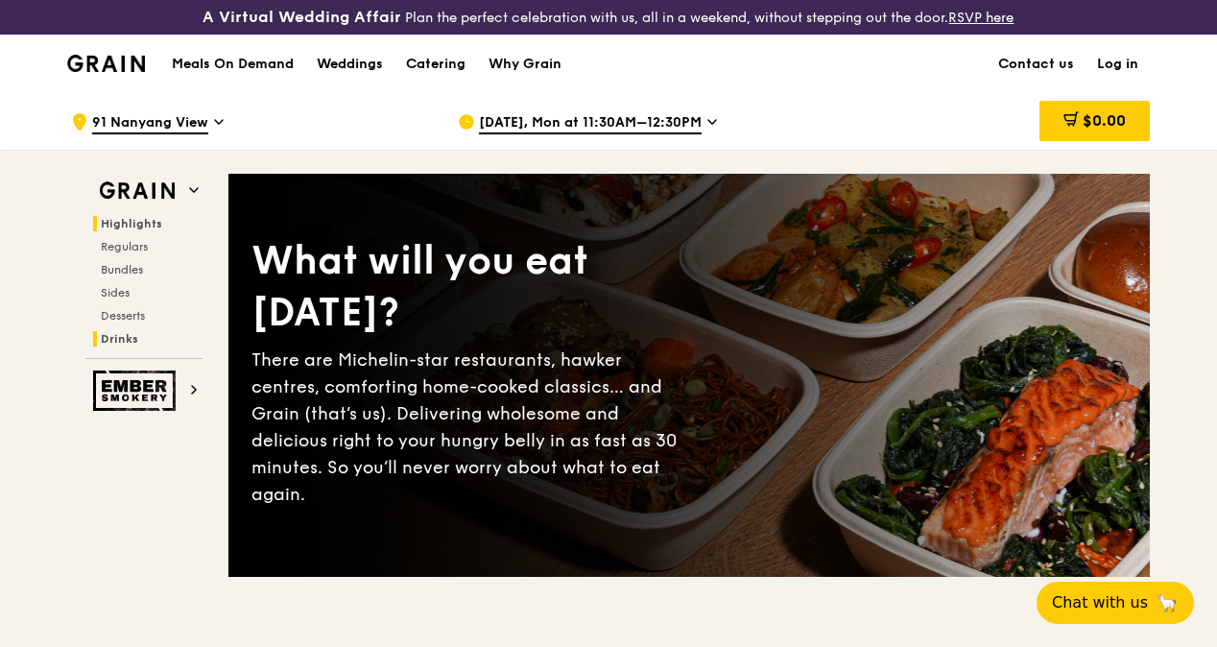
click at [124, 345] on span "Drinks" at bounding box center [119, 338] width 37 height 13
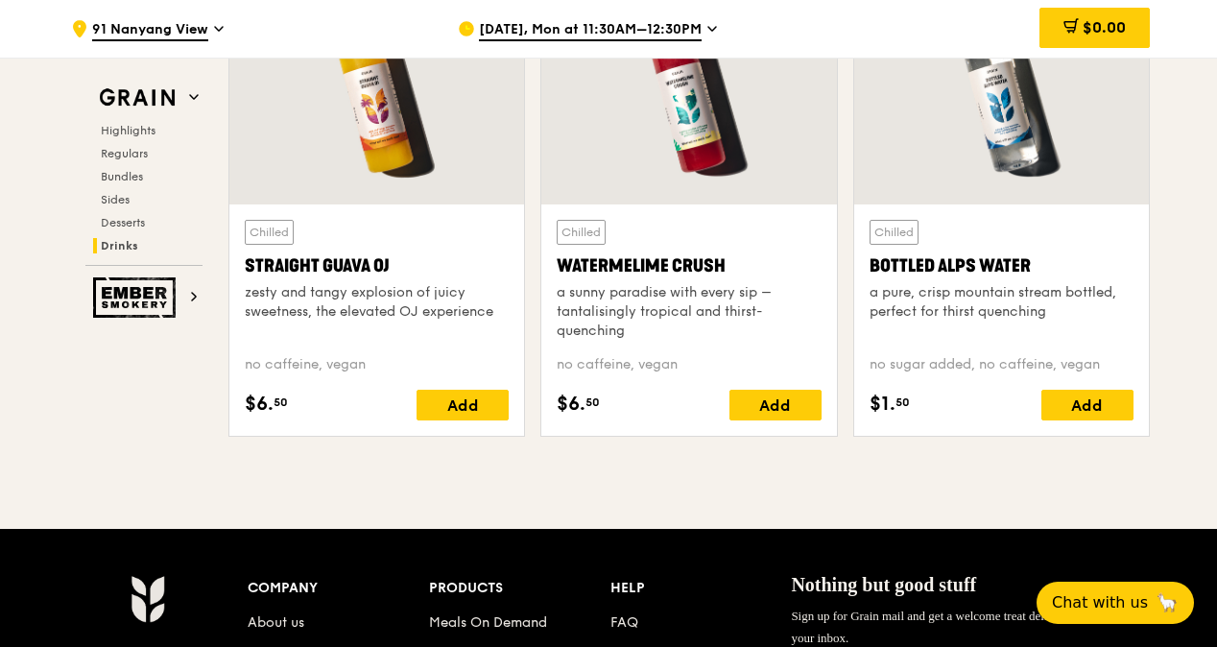
scroll to position [7907, 0]
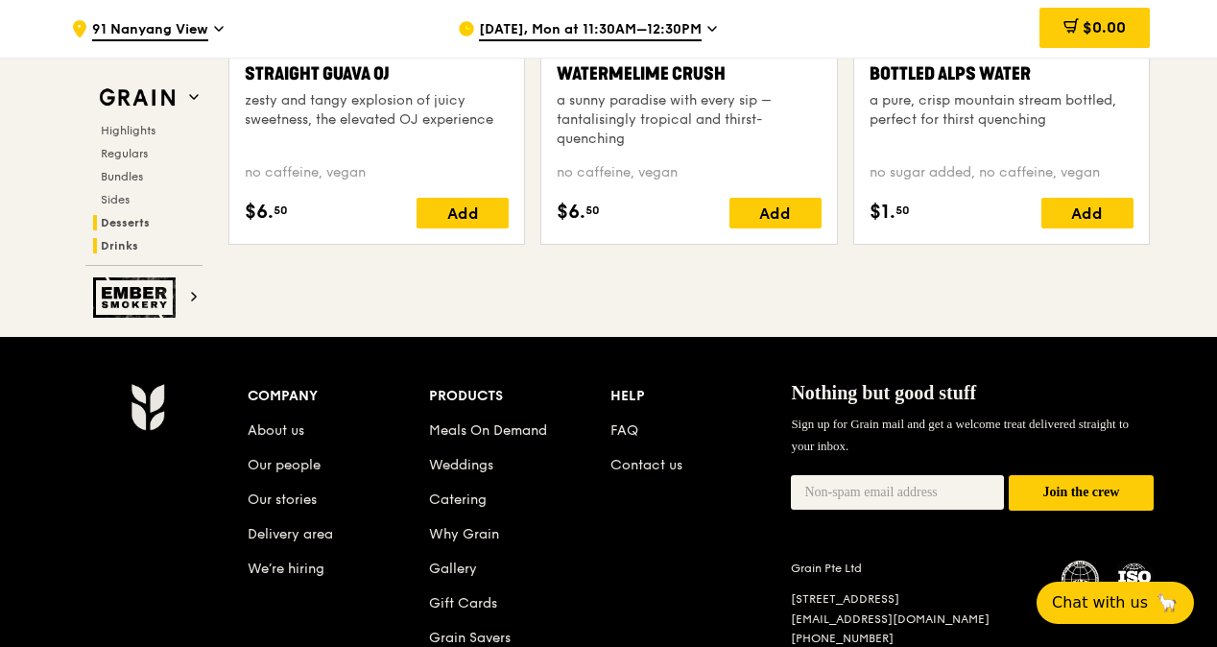
click at [130, 226] on span "Desserts" at bounding box center [125, 222] width 49 height 13
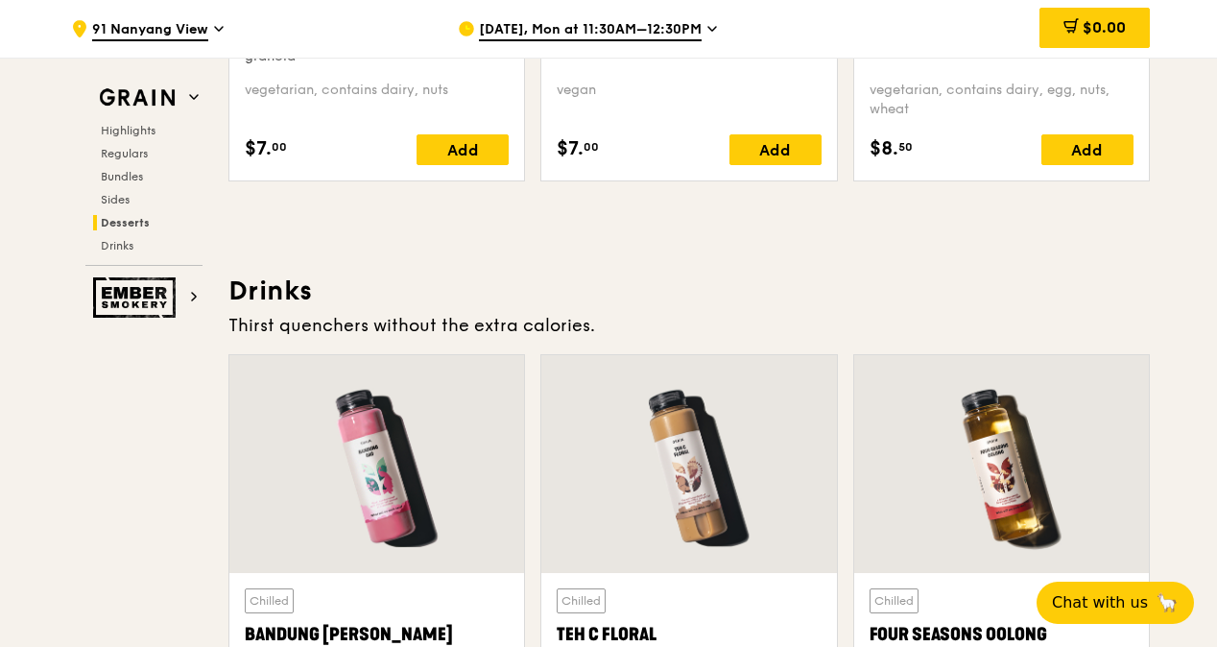
scroll to position [6548, 0]
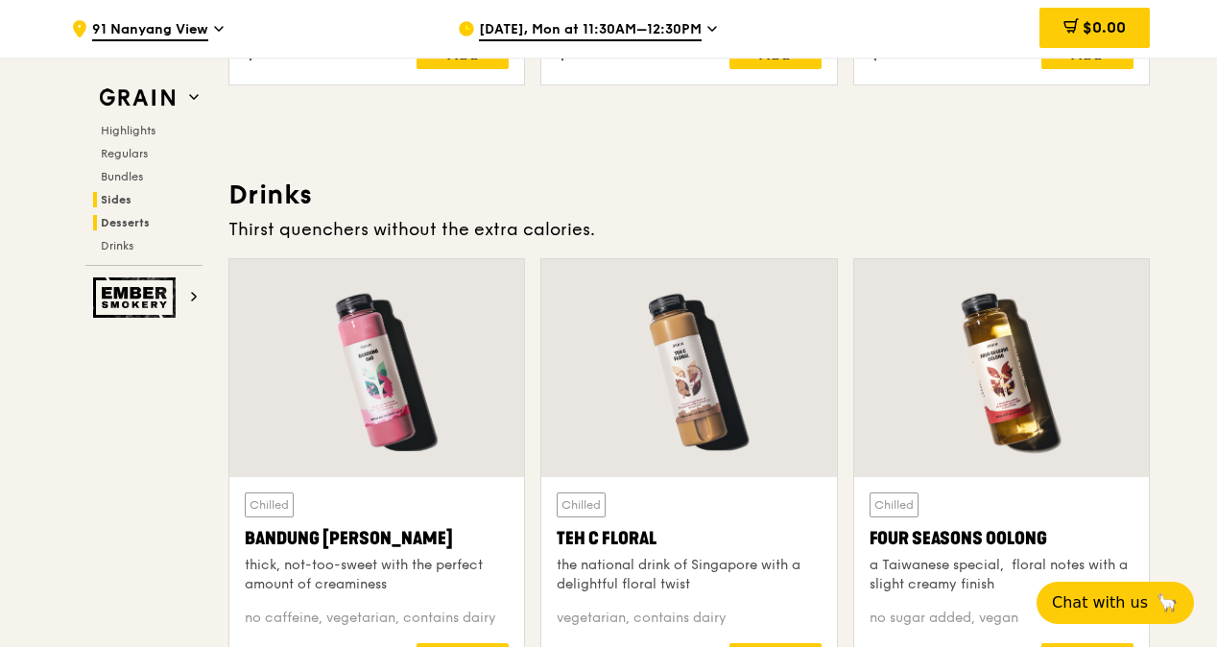
click at [99, 204] on h2 "Sides" at bounding box center [147, 199] width 109 height 15
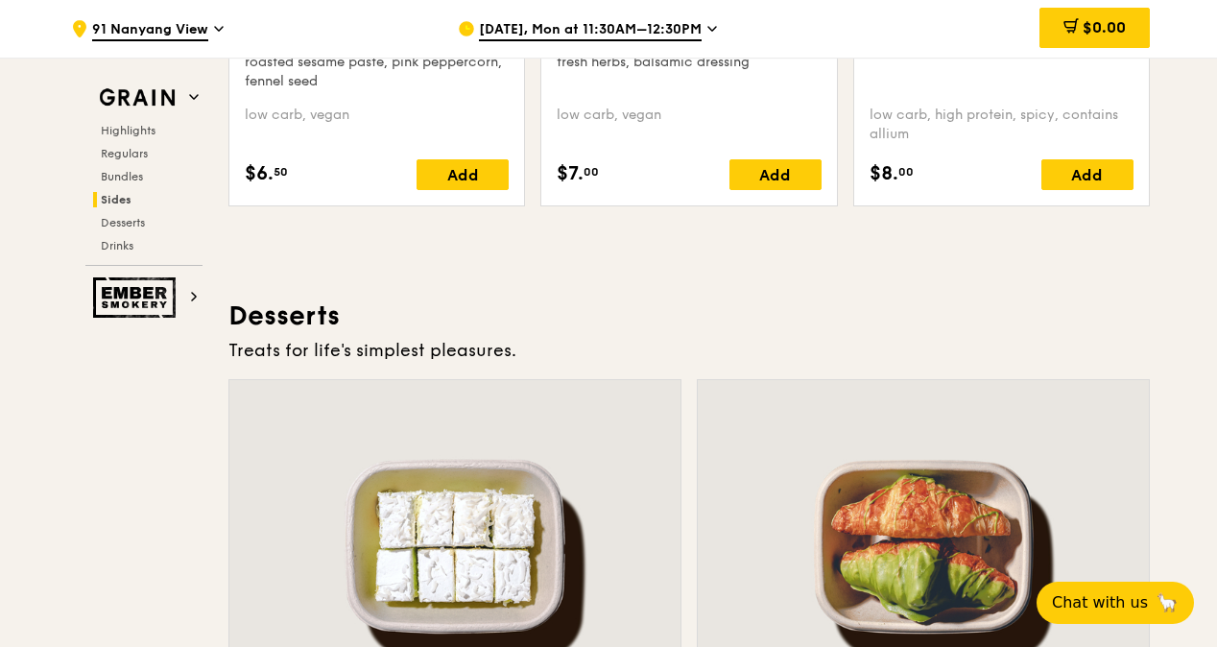
scroll to position [5356, 0]
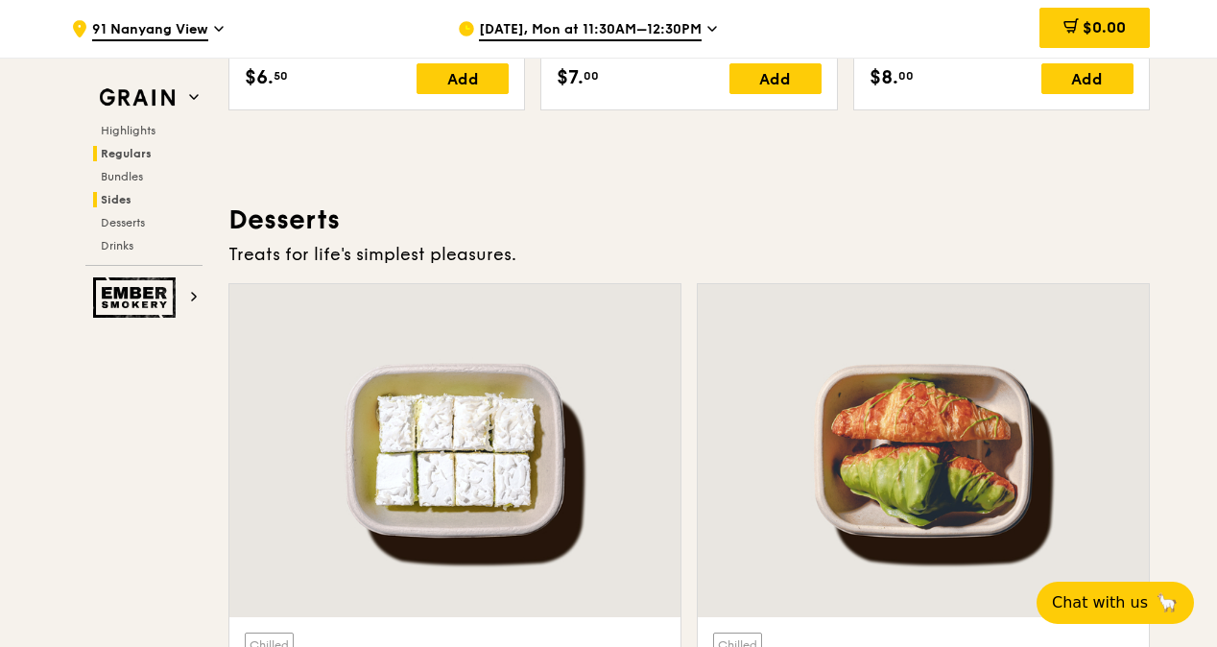
click at [121, 146] on h2 "Regulars" at bounding box center [147, 153] width 109 height 15
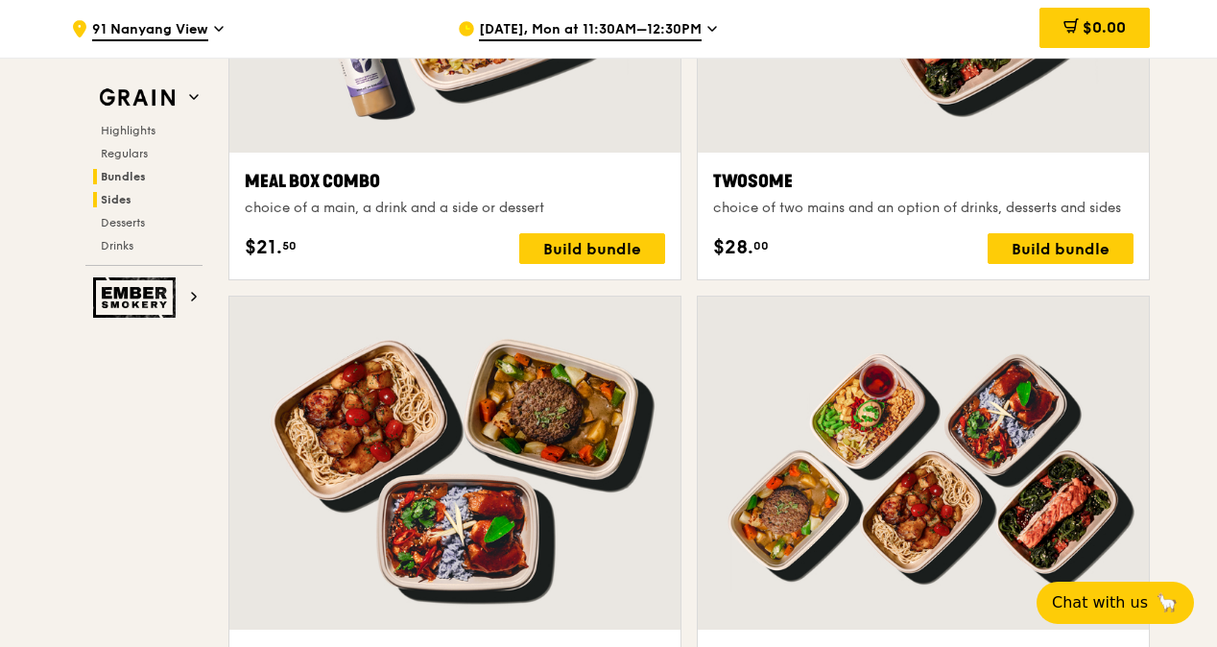
scroll to position [3019, 0]
